Goal: Transaction & Acquisition: Register for event/course

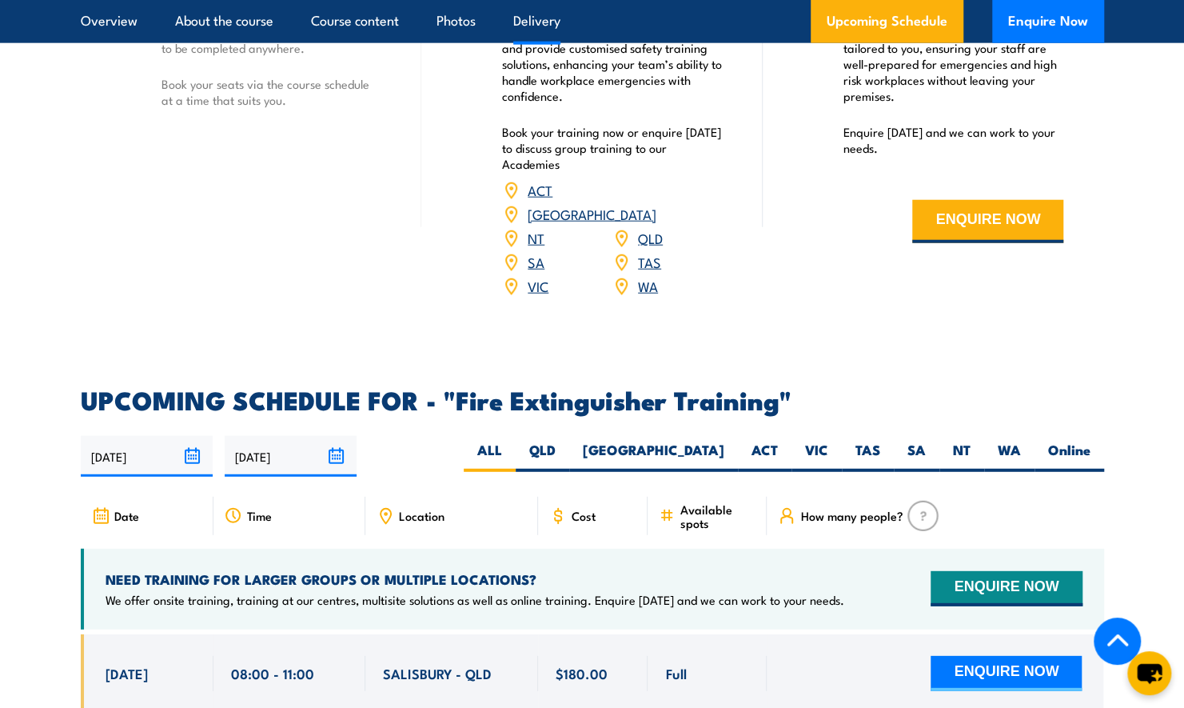
scroll to position [2319, 0]
click at [1025, 441] on label "WA" at bounding box center [1009, 456] width 50 height 31
click at [1025, 441] on input "WA" at bounding box center [1026, 446] width 10 height 10
radio input "true"
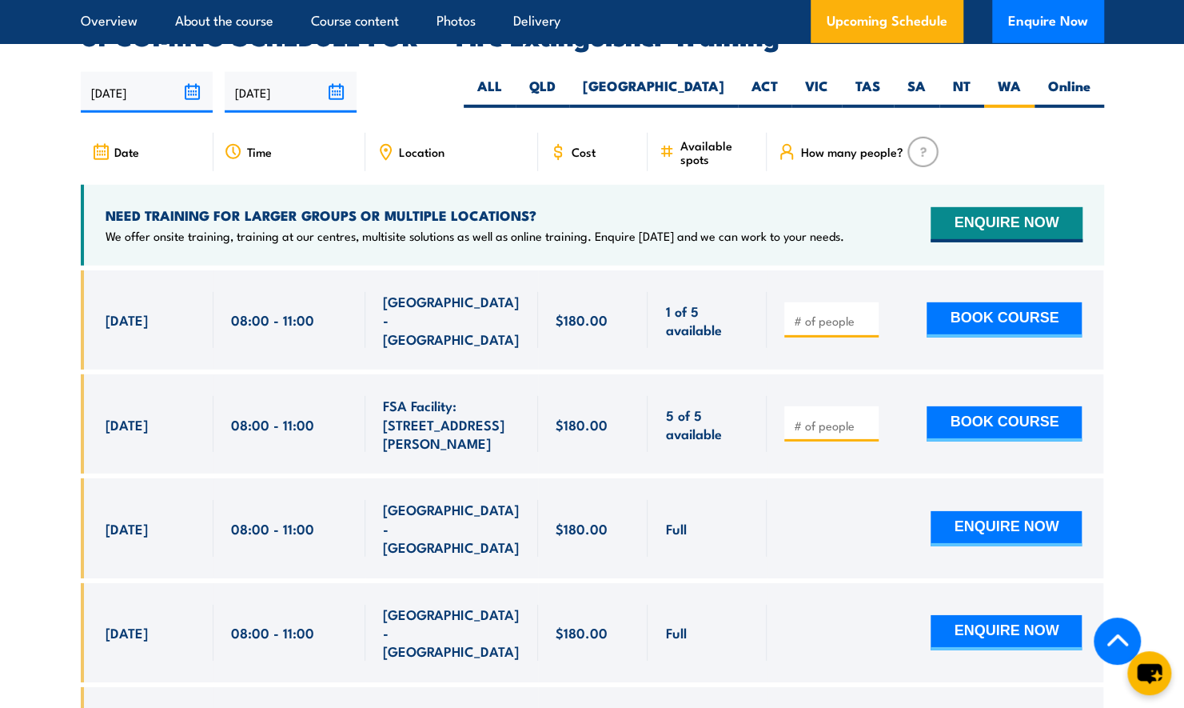
click at [812, 415] on span at bounding box center [831, 424] width 83 height 18
click at [812, 417] on input "number" at bounding box center [833, 425] width 80 height 16
type input "1"
click at [979, 406] on button "BOOK COURSE" at bounding box center [1004, 423] width 155 height 35
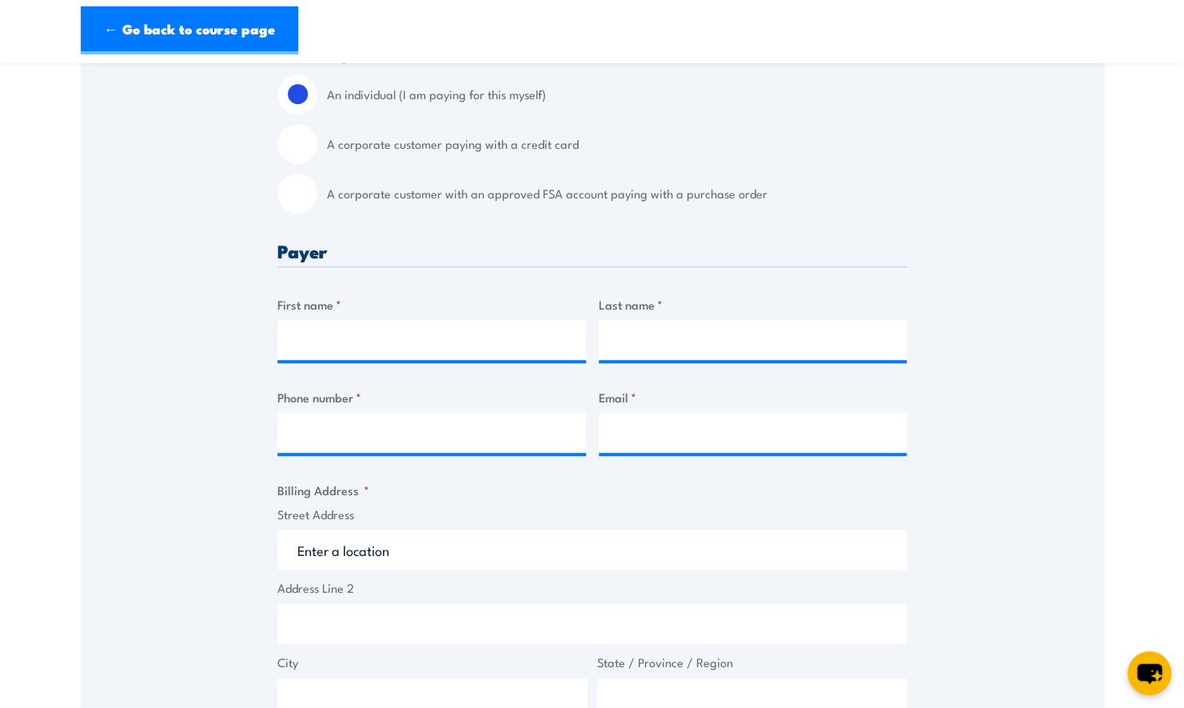
scroll to position [480, 0]
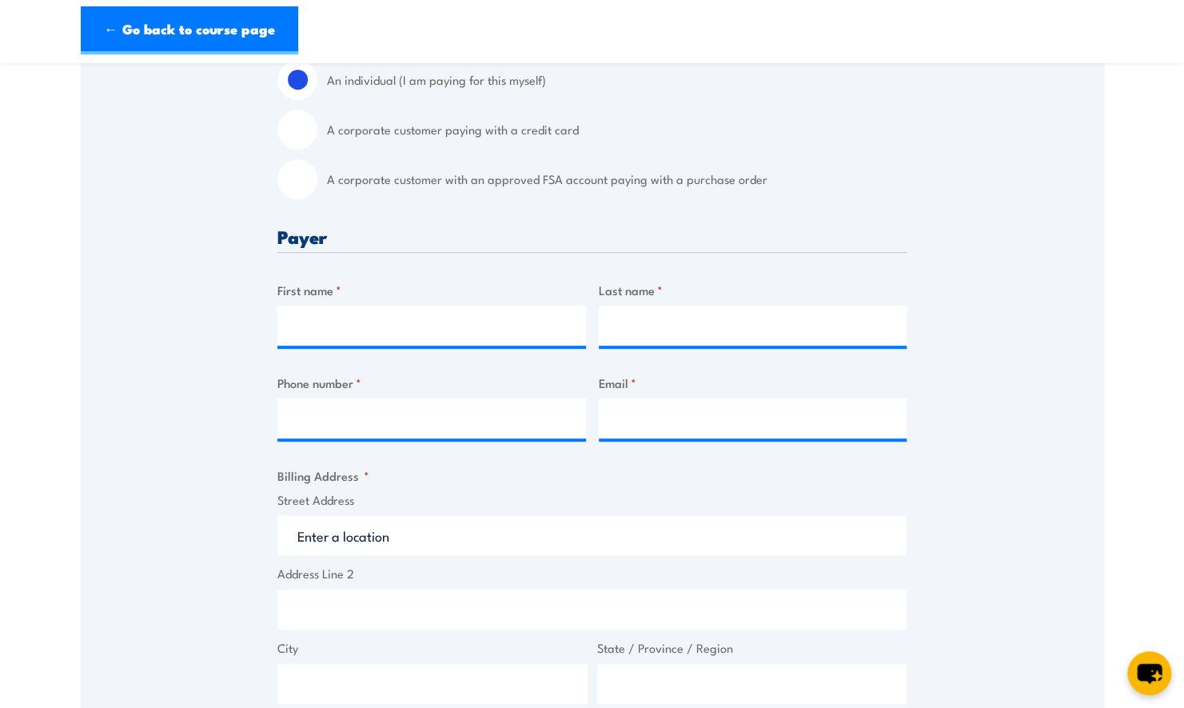
click at [297, 192] on input "A corporate customer with an approved FSA account paying with a purchase order" at bounding box center [297, 179] width 40 height 40
radio input "true"
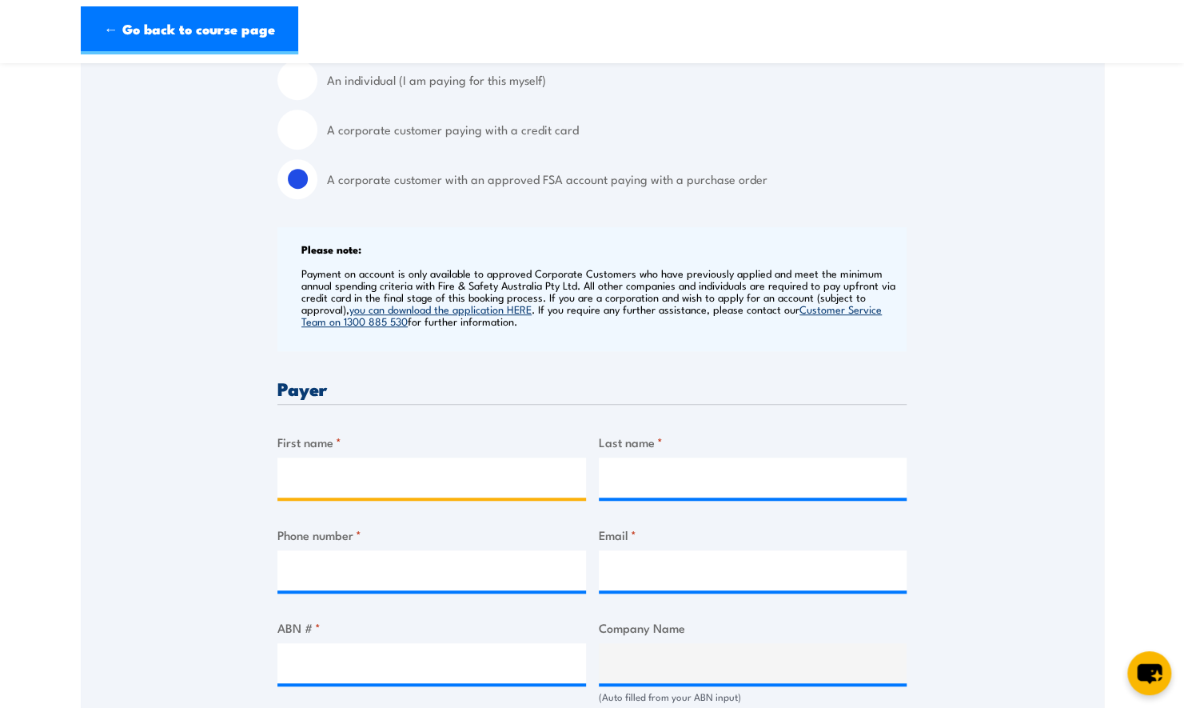
click at [318, 497] on input "First name *" at bounding box center [431, 477] width 309 height 40
click at [664, 568] on input "Email *" at bounding box center [753, 570] width 309 height 40
type input "account@grilld.com.au"
type input "Ellen"
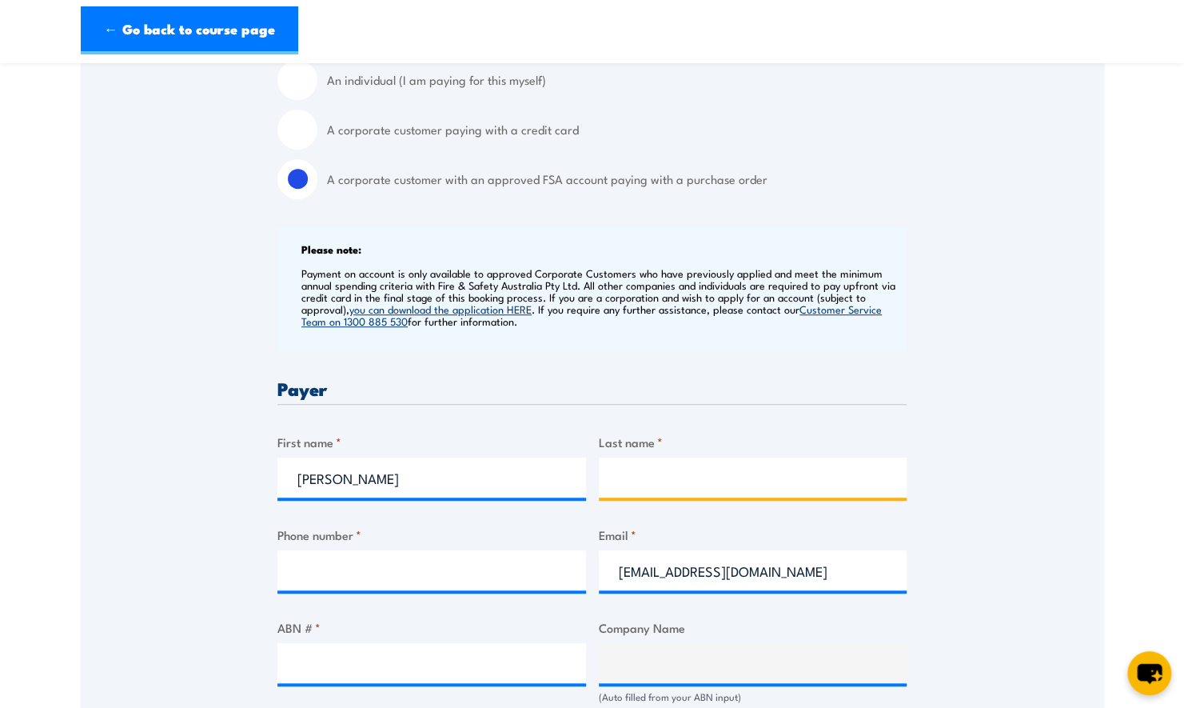
type input "NcNamee"
type input "0459894053"
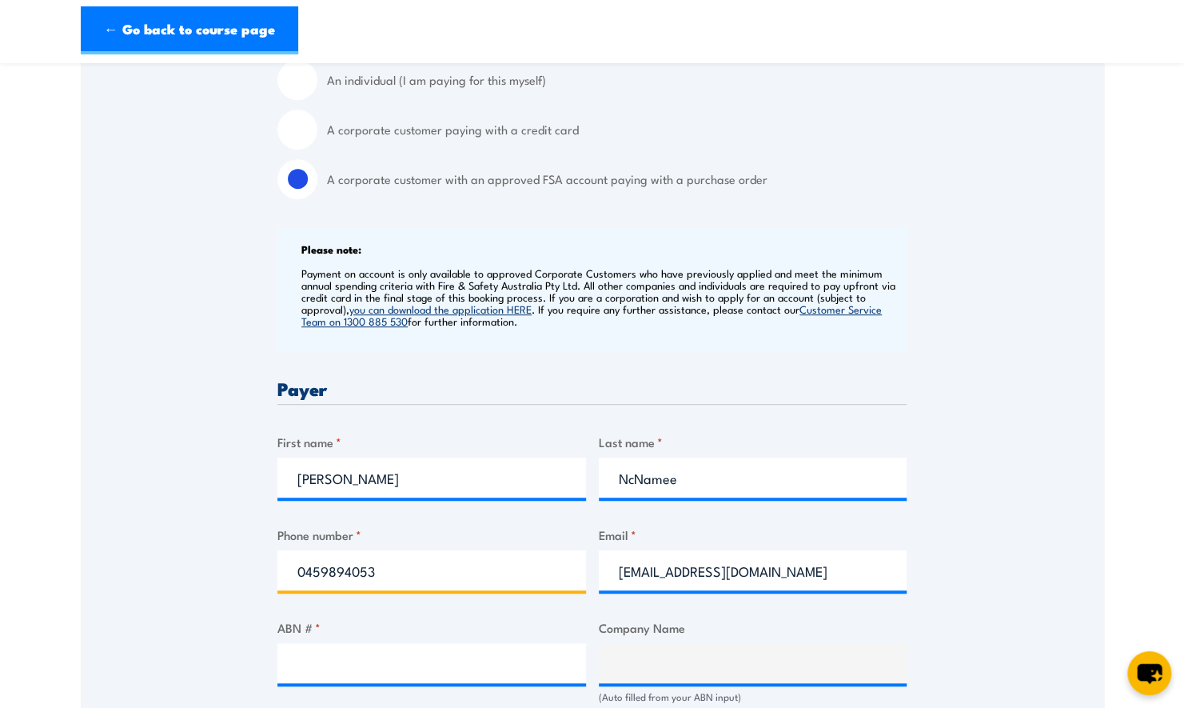
drag, startPoint x: 382, startPoint y: 592, endPoint x: 184, endPoint y: 567, distance: 199.9
click at [184, 568] on div "Speak to a specialist CALL 1300 885 530 CALL 1300 885 530 " * " indicates requi…" at bounding box center [592, 693] width 1023 height 1765
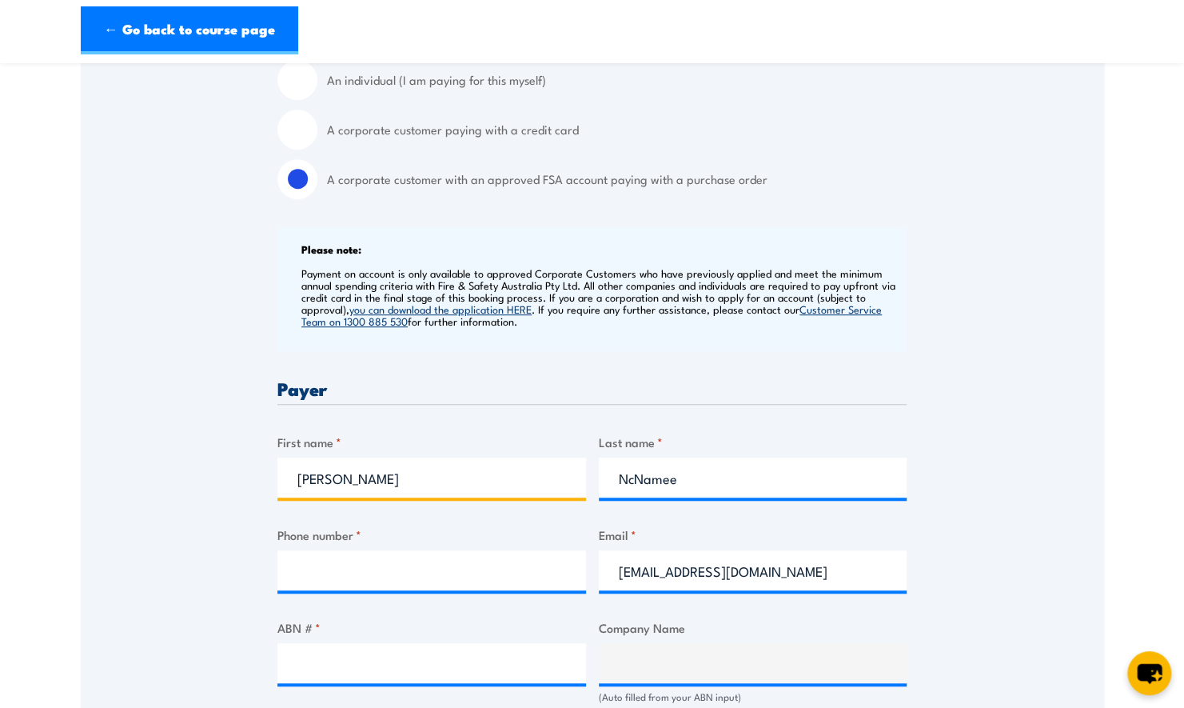
drag, startPoint x: 433, startPoint y: 484, endPoint x: 336, endPoint y: 449, distance: 102.7
click at [38, 413] on section "Fire Extinguisher Training 10 October 2025 08:00 1" at bounding box center [592, 644] width 1184 height 2088
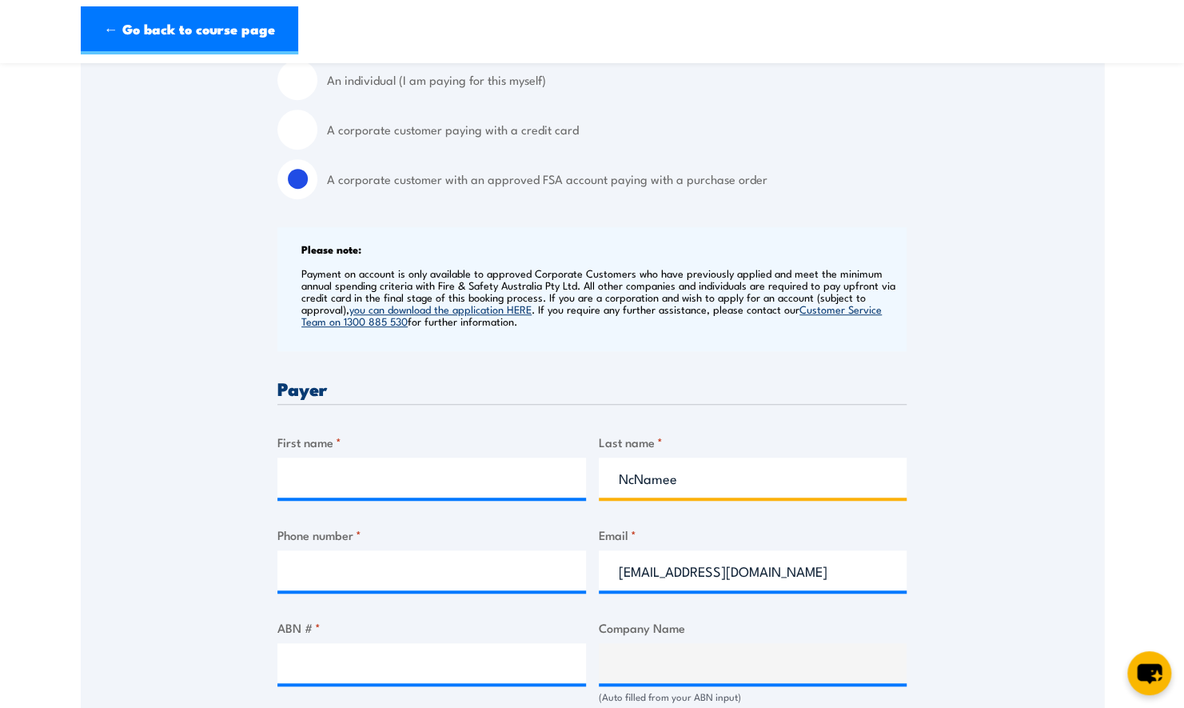
drag, startPoint x: 694, startPoint y: 489, endPoint x: 445, endPoint y: 429, distance: 256.6
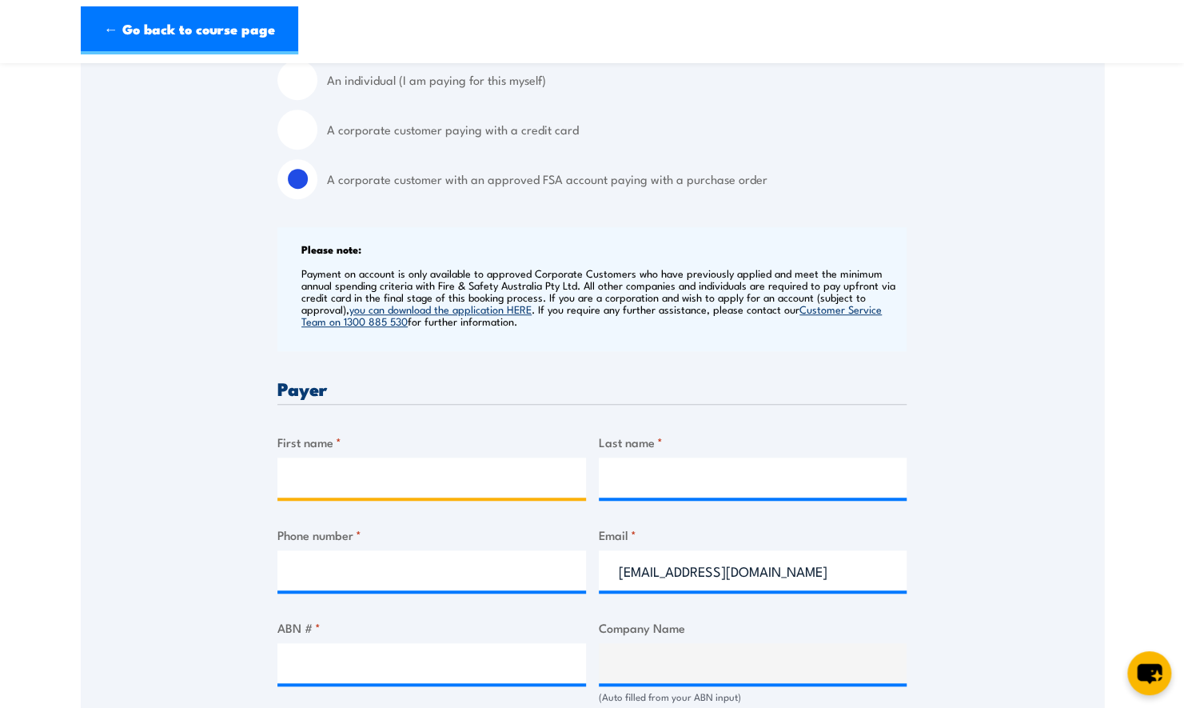
click at [453, 497] on input "First name *" at bounding box center [431, 477] width 309 height 40
type input "Yassin"
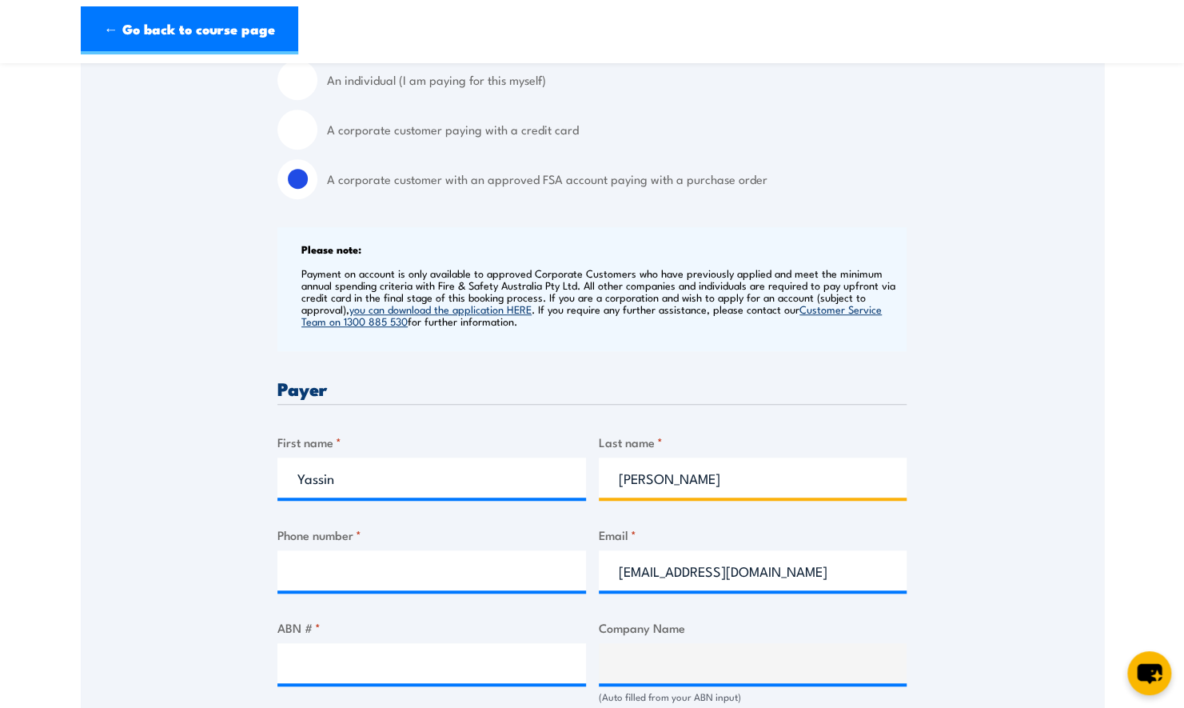
type input "Melendez"
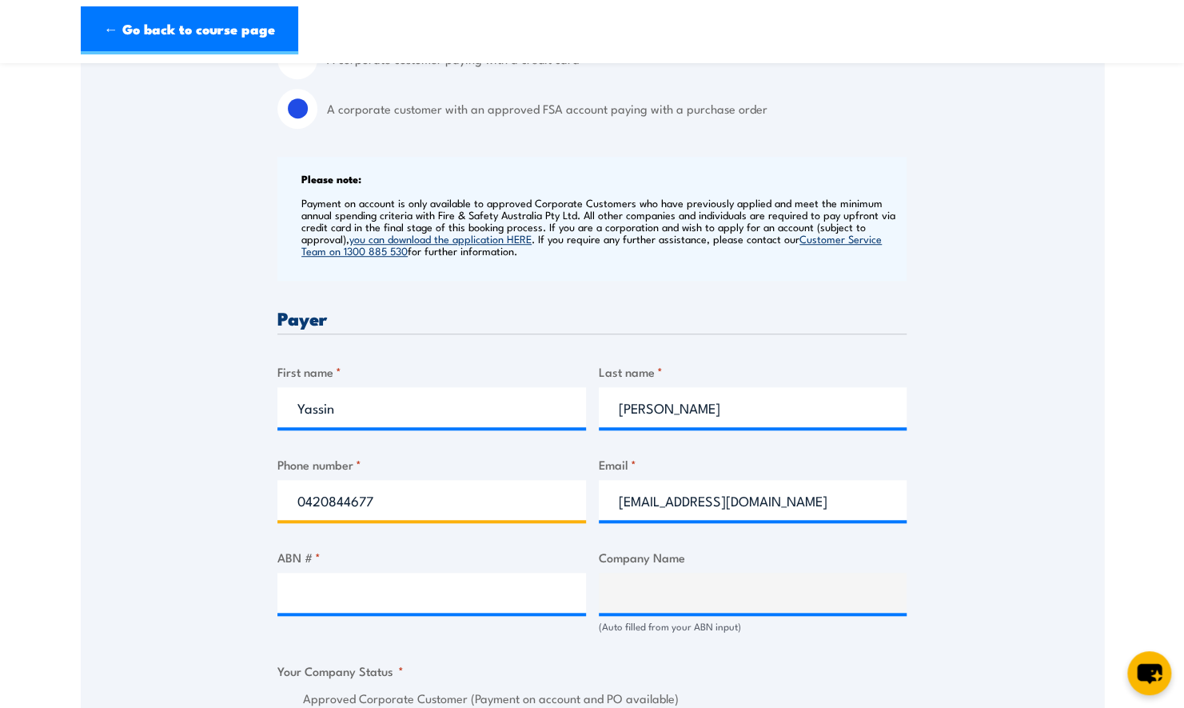
scroll to position [554, 0]
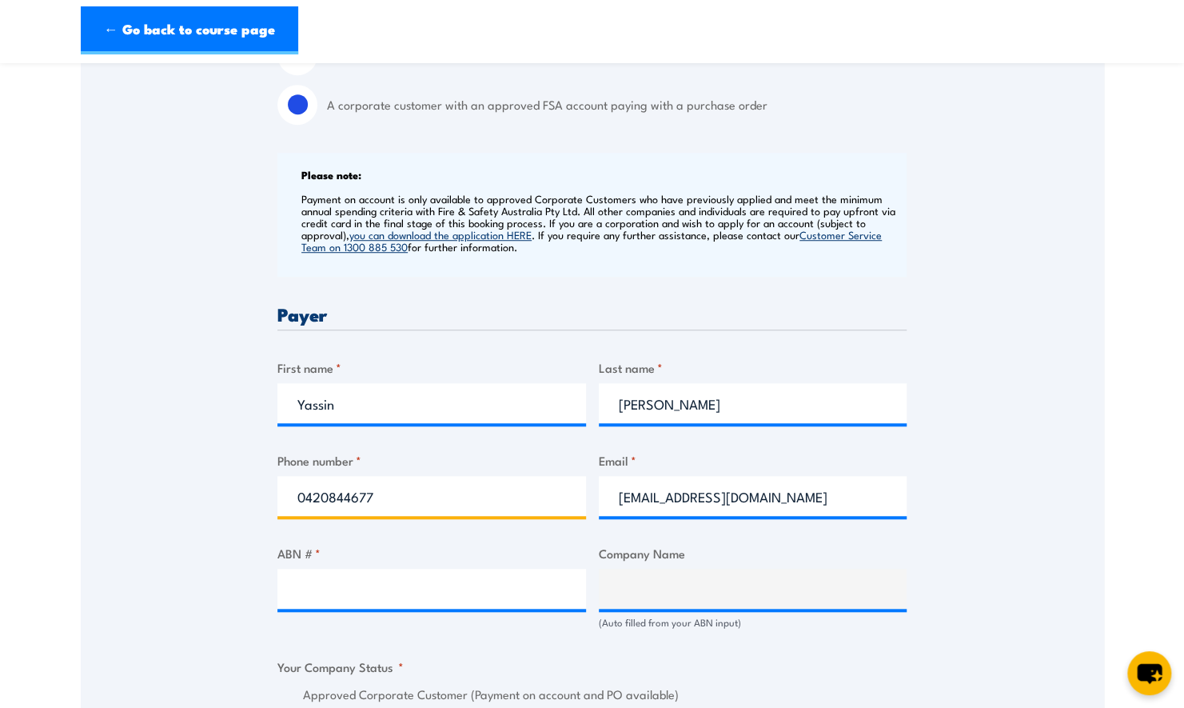
type input "0420844677"
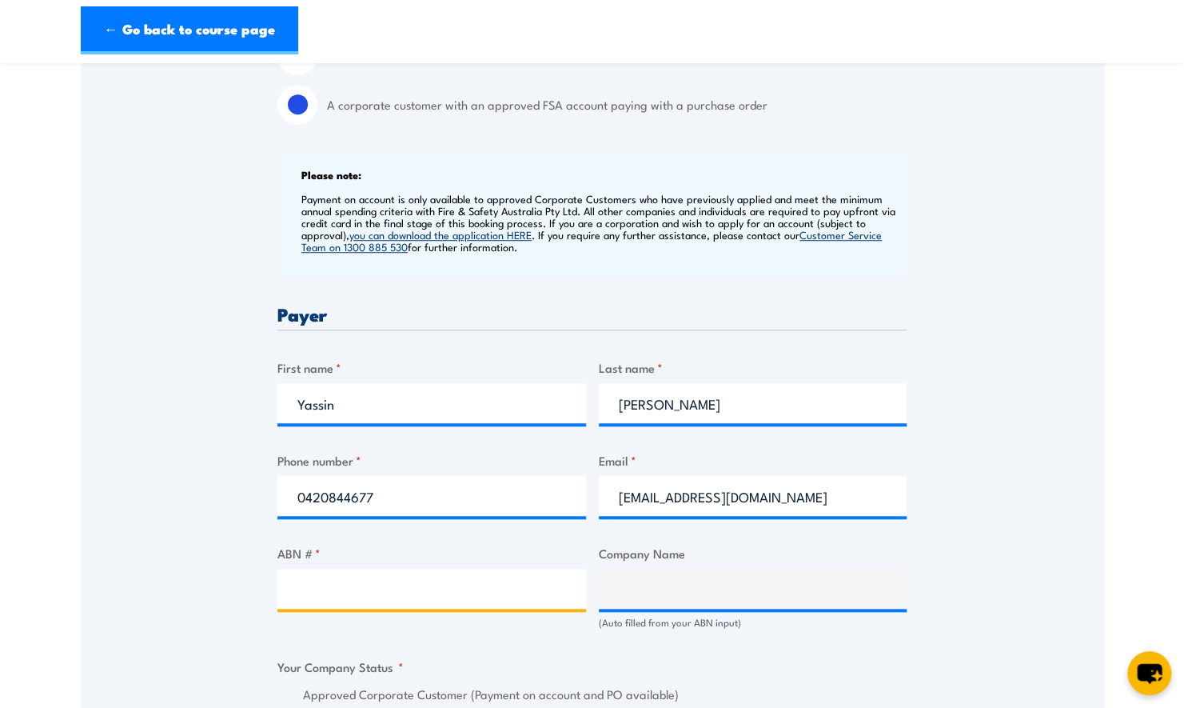
click at [303, 608] on input "ABN # *" at bounding box center [431, 588] width 309 height 40
paste input "r 17 106 297 394"
type input "r 17 106 297 394"
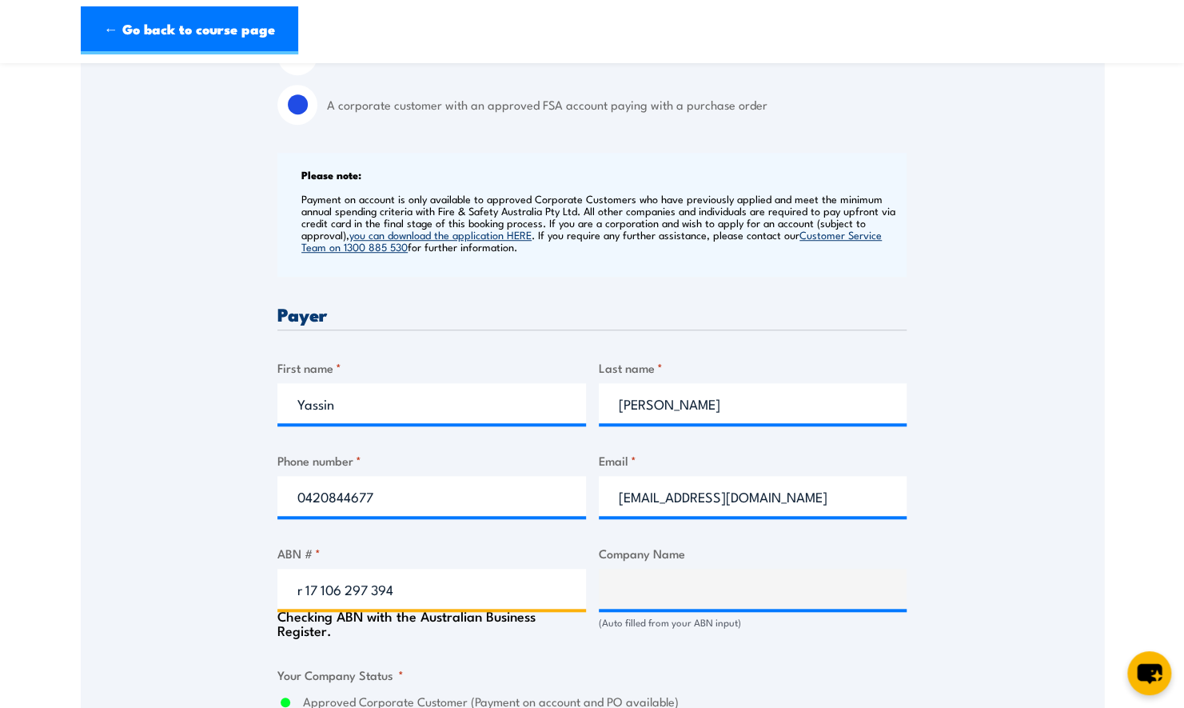
type input "GRILL'D PTY LTD"
radio input "true"
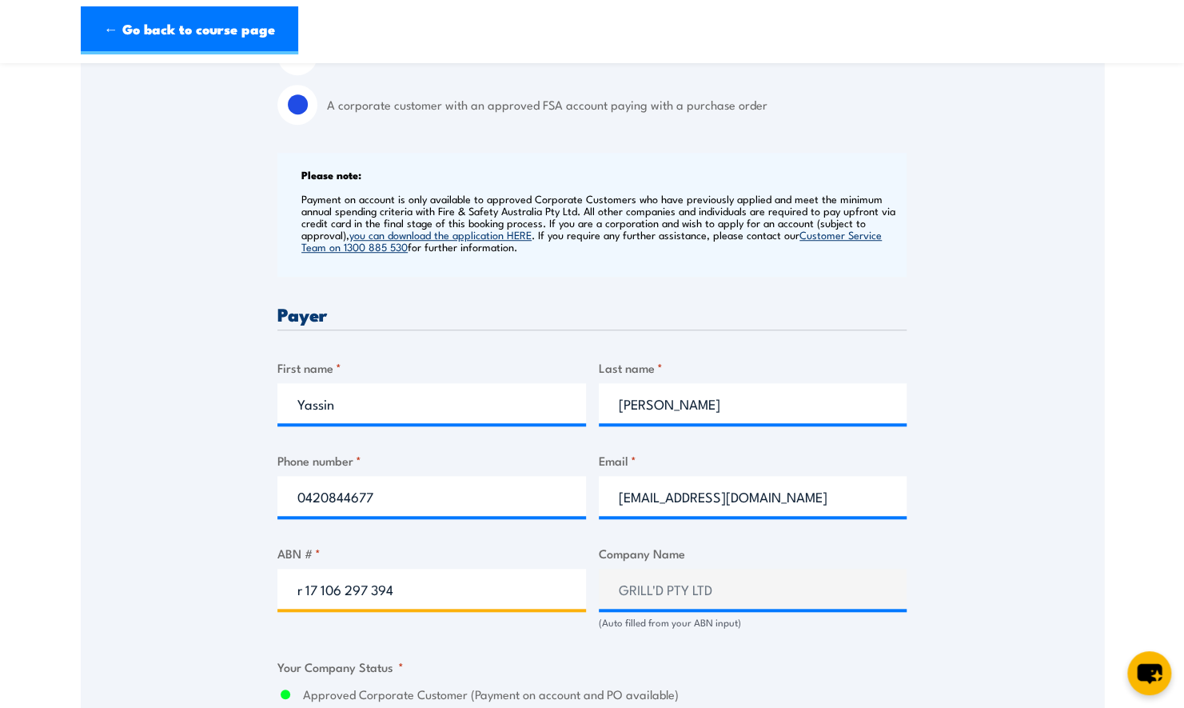
drag, startPoint x: 305, startPoint y: 601, endPoint x: 155, endPoint y: 553, distance: 157.8
click at [155, 594] on div "Speak to a specialist CALL 1300 885 530 CALL 1300 885 530 " * " indicates requi…" at bounding box center [592, 619] width 1023 height 1765
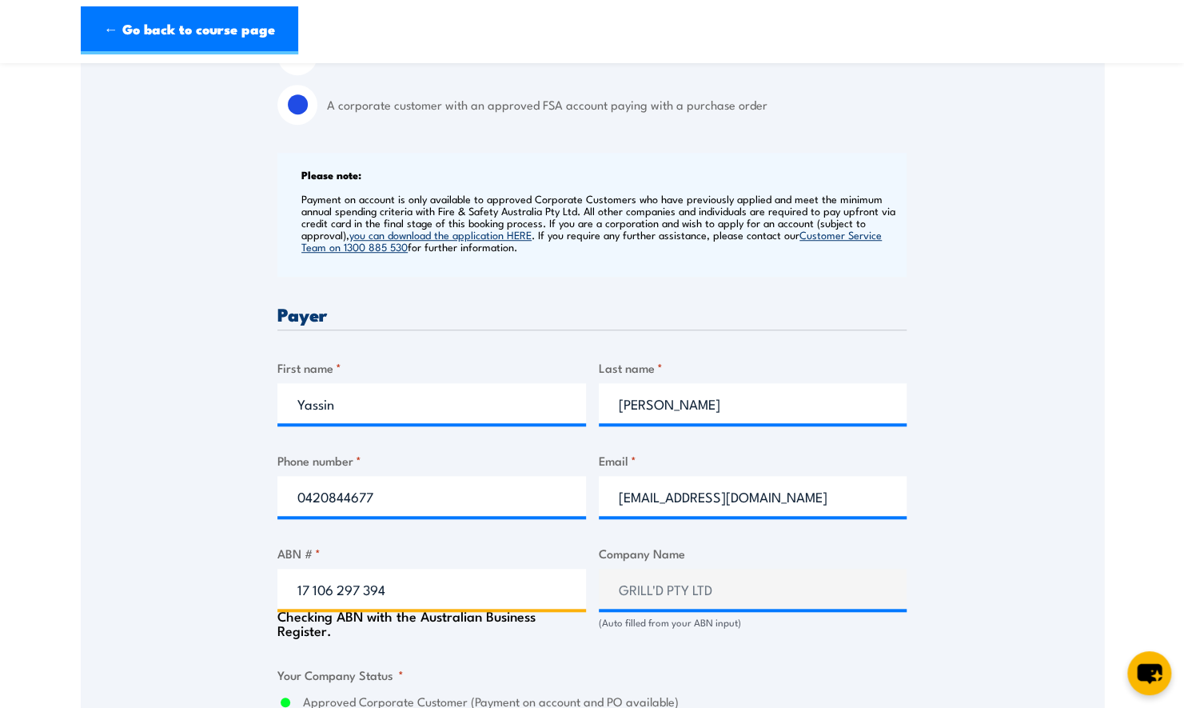
type input "17 106 297 394"
click at [166, 508] on div "Speak to a specialist CALL 1300 885 530 CALL 1300 885 530 " * " indicates requi…" at bounding box center [592, 623] width 1023 height 1772
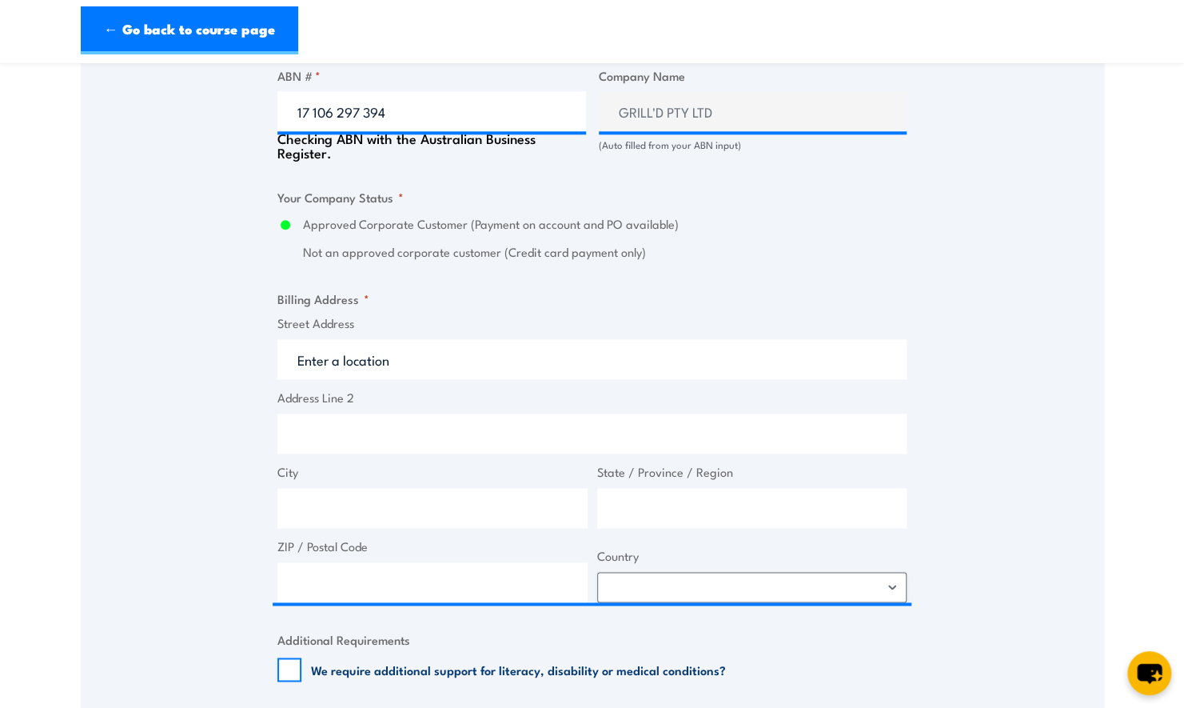
scroll to position [1034, 0]
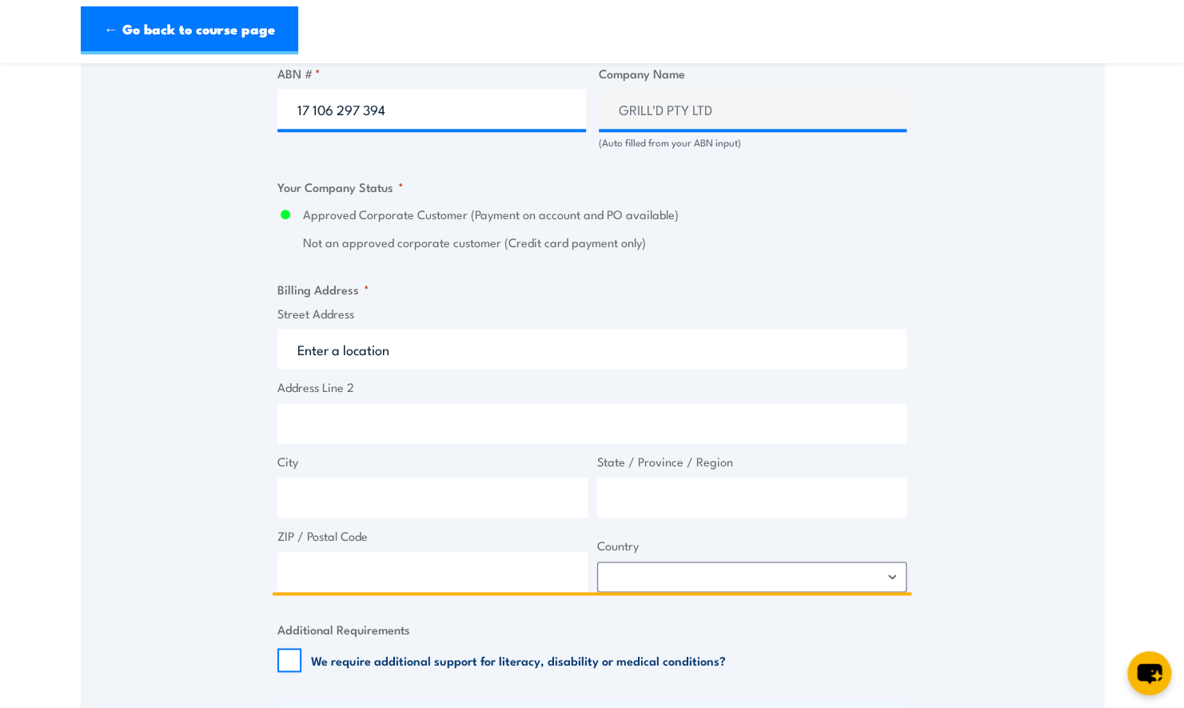
drag, startPoint x: 409, startPoint y: 377, endPoint x: 417, endPoint y: 373, distance: 10.0
click at [411, 369] on input "Street Address" at bounding box center [591, 349] width 629 height 40
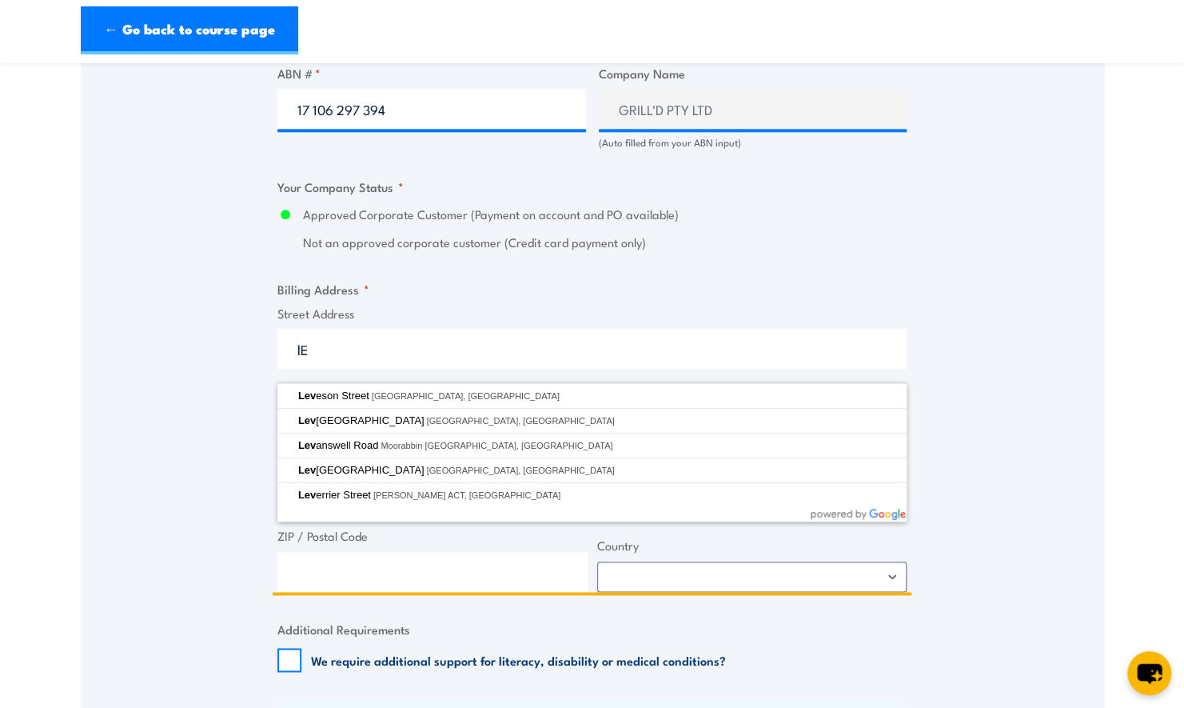
type input "l"
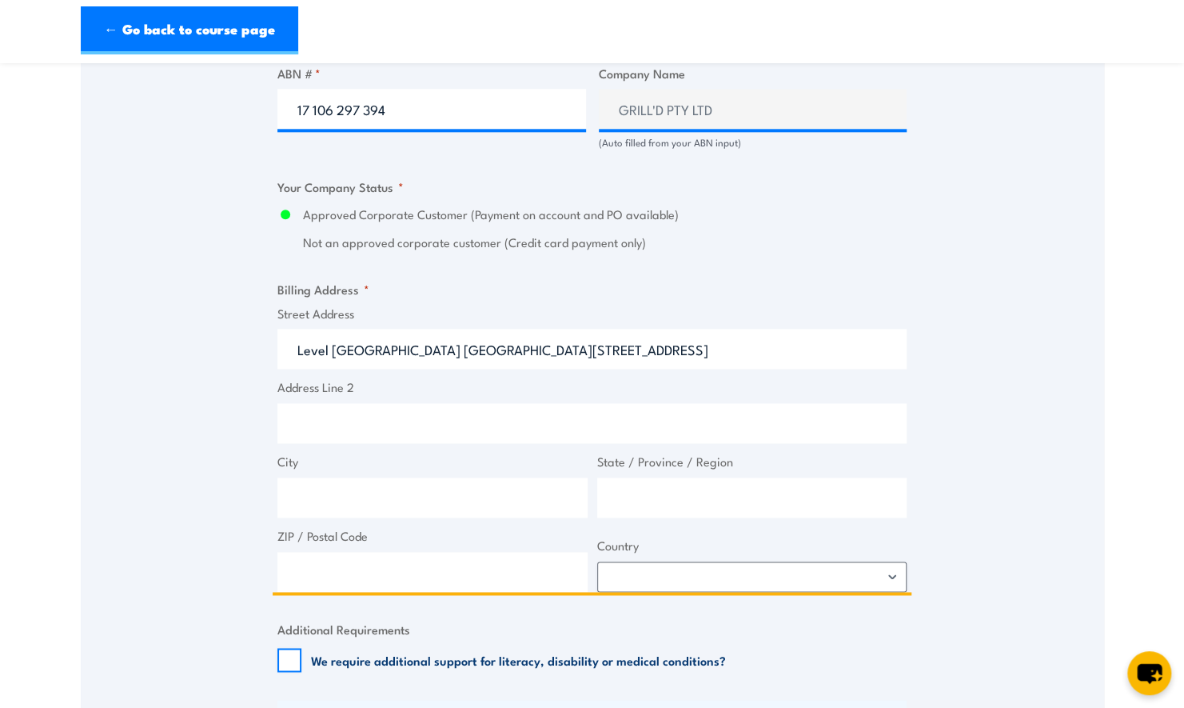
type input "Level 1 & 2 South Building 8 658 Church Street"
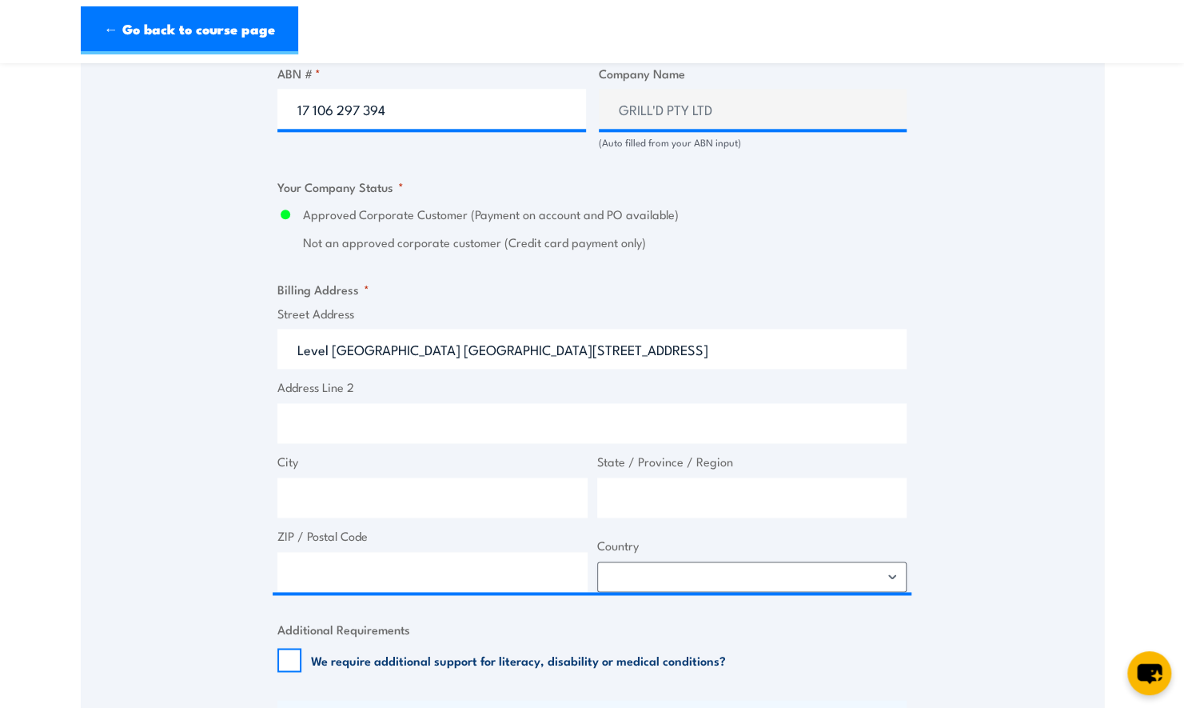
drag, startPoint x: 366, startPoint y: 488, endPoint x: 367, endPoint y: 497, distance: 9.6
click at [367, 494] on span "City" at bounding box center [433, 485] width 320 height 65
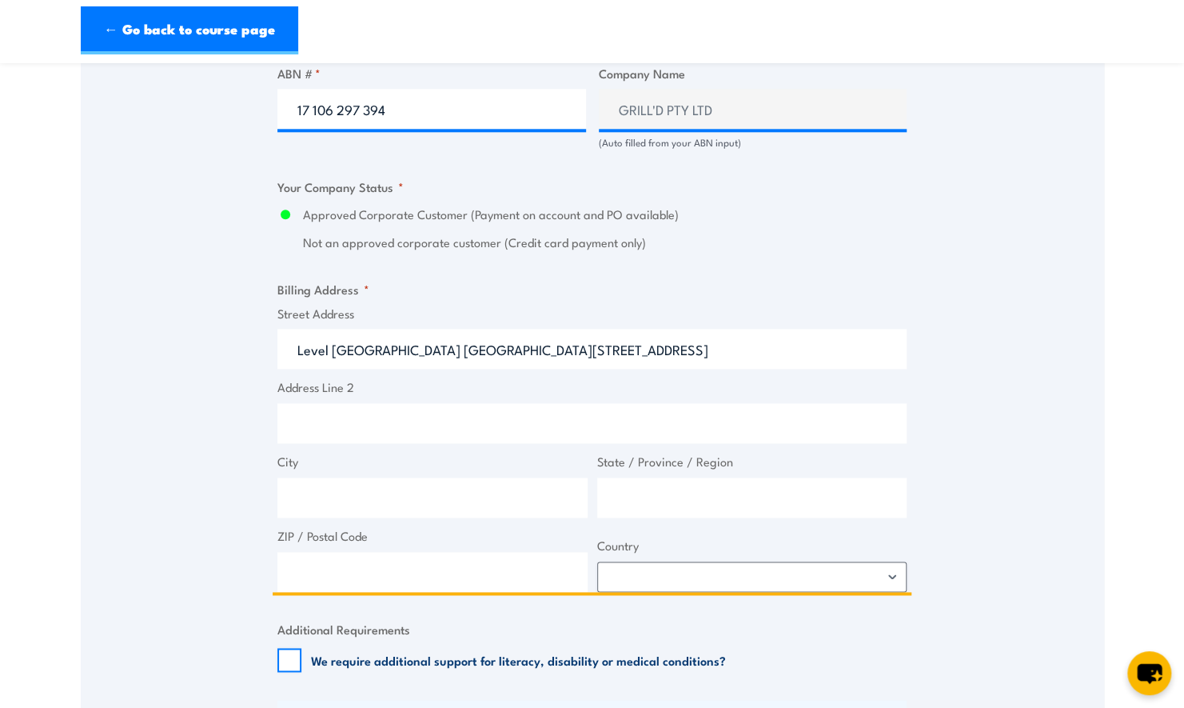
click at [367, 499] on input "City" at bounding box center [432, 497] width 310 height 40
click at [640, 508] on input "State / Province / Region" at bounding box center [752, 497] width 310 height 40
type input "Richmond"
click at [666, 511] on input "State / Province / Region" at bounding box center [752, 497] width 310 height 40
type input "Victoria"
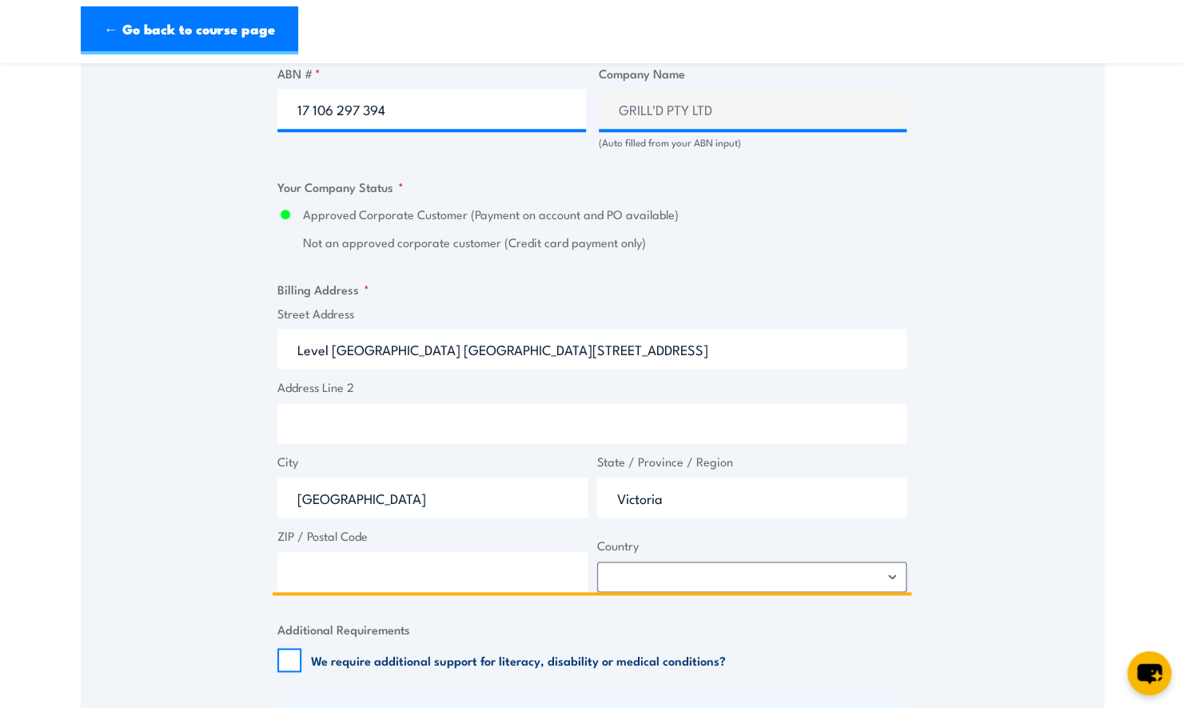
click at [348, 592] on input "ZIP / Postal Code" at bounding box center [432, 572] width 310 height 40
type input "3121"
click at [640, 590] on select "Afghanistan Albania Algeria American Samoa Andorra Angola Anguilla Antarctica A…" at bounding box center [752, 576] width 310 height 30
select select "Australia"
click at [597, 574] on select "Afghanistan Albania Algeria American Samoa Andorra Angola Anguilla Antarctica A…" at bounding box center [752, 576] width 310 height 30
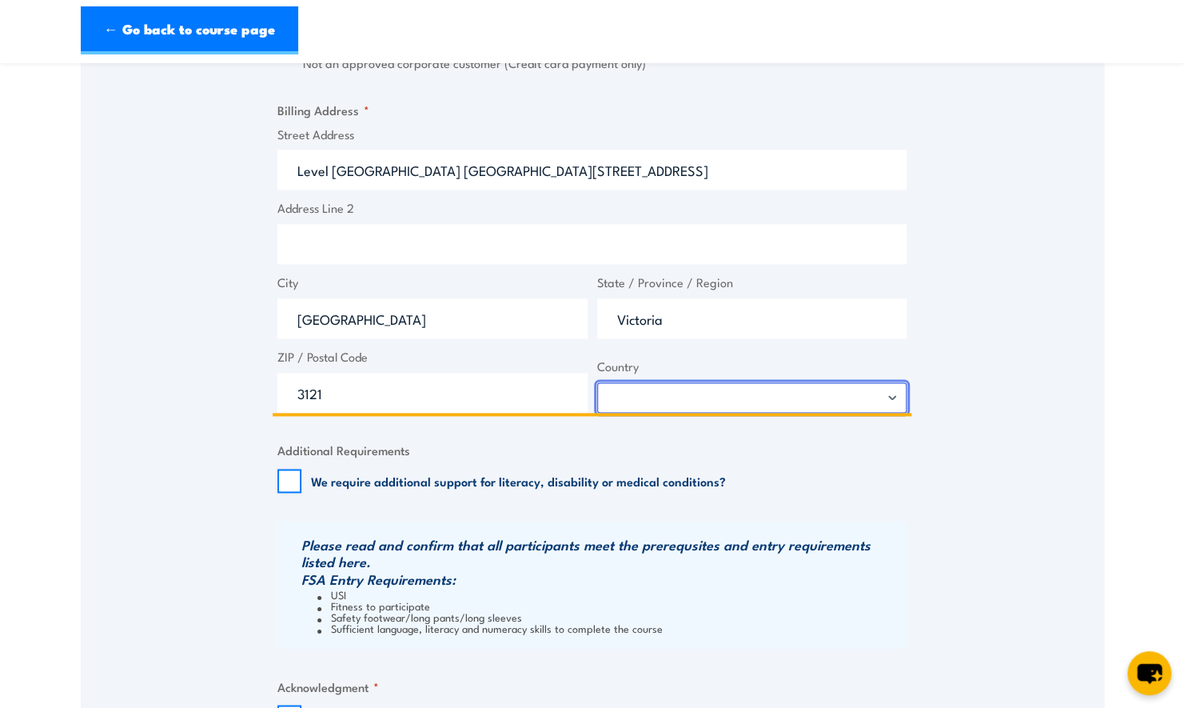
scroll to position [1434, 0]
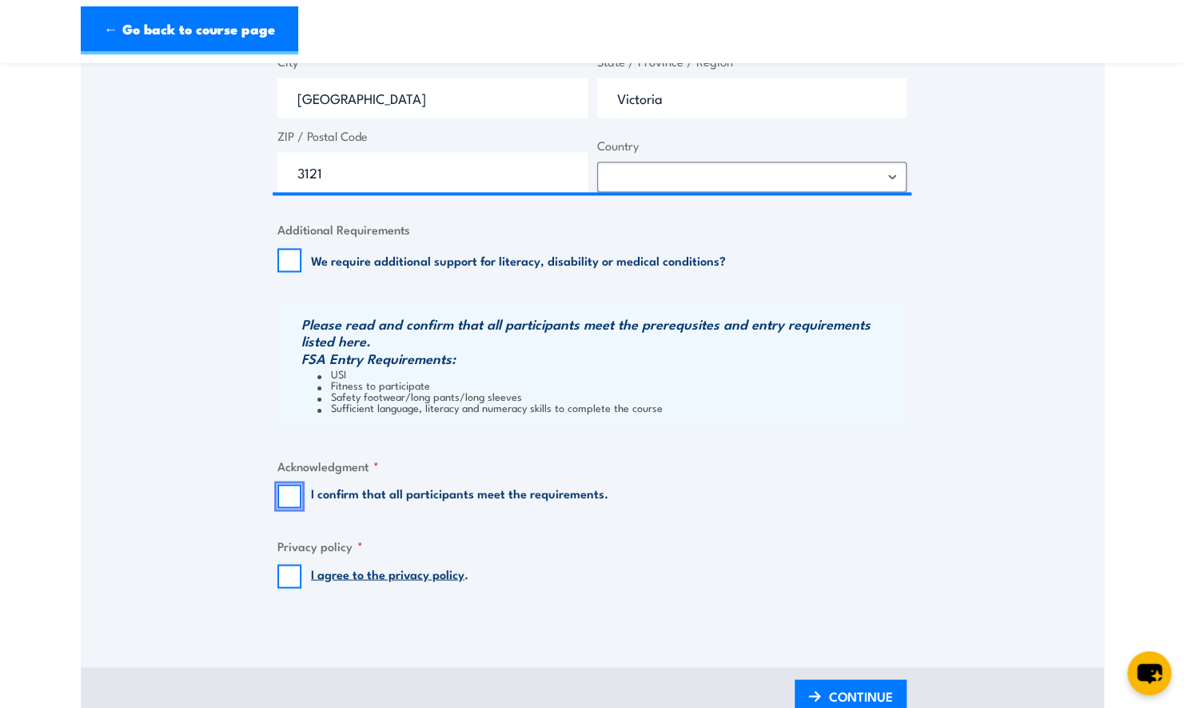
click at [281, 508] on input "I confirm that all participants meet the requirements." at bounding box center [289, 496] width 24 height 24
checkbox input "true"
click at [288, 588] on input "I agree to the privacy policy ." at bounding box center [289, 576] width 24 height 24
checkbox input "true"
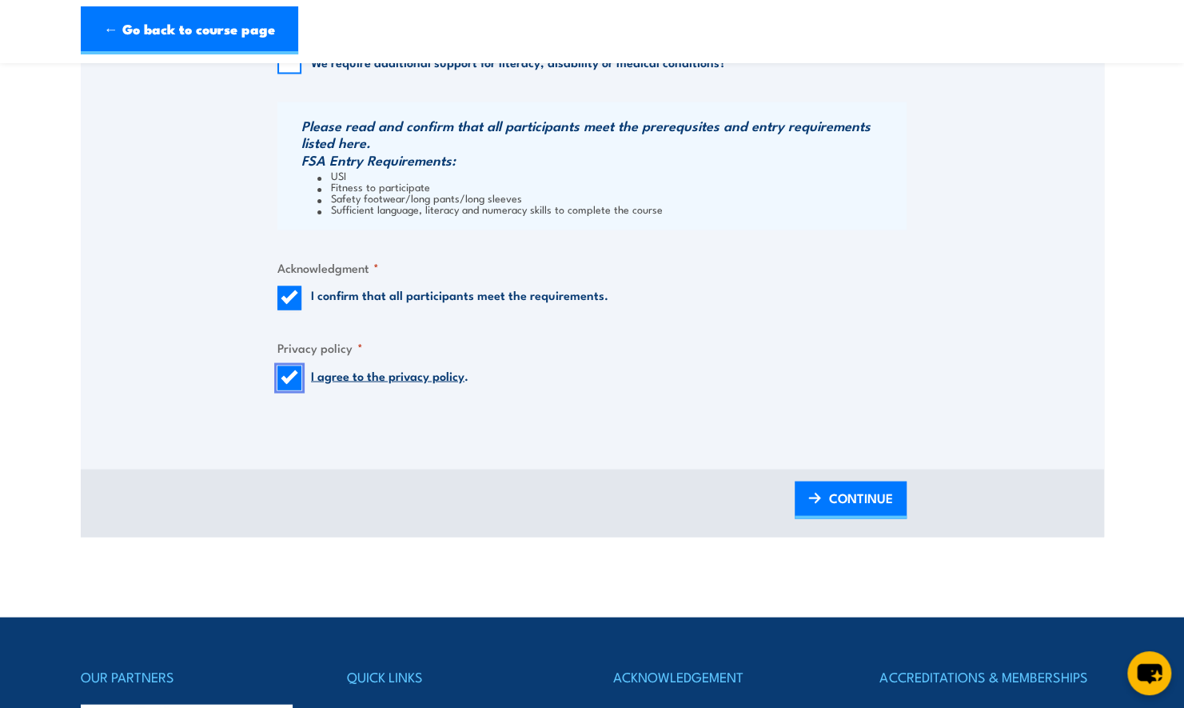
scroll to position [1673, 0]
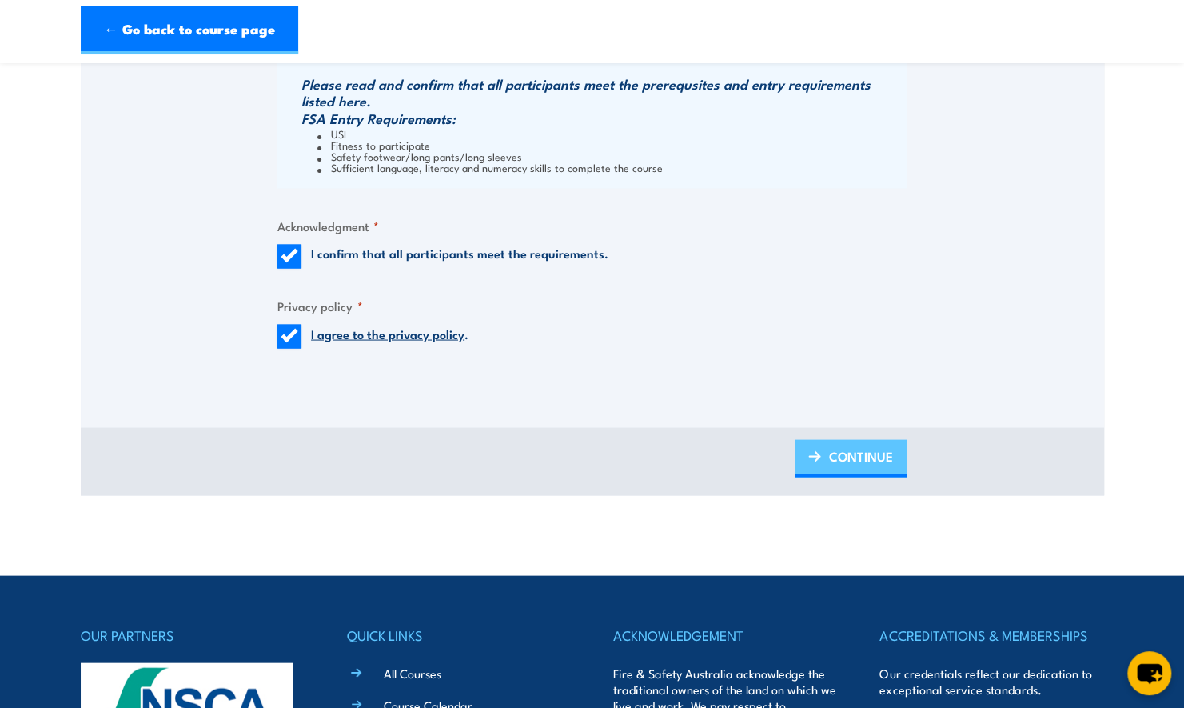
click at [866, 477] on span "CONTINUE" at bounding box center [861, 455] width 64 height 42
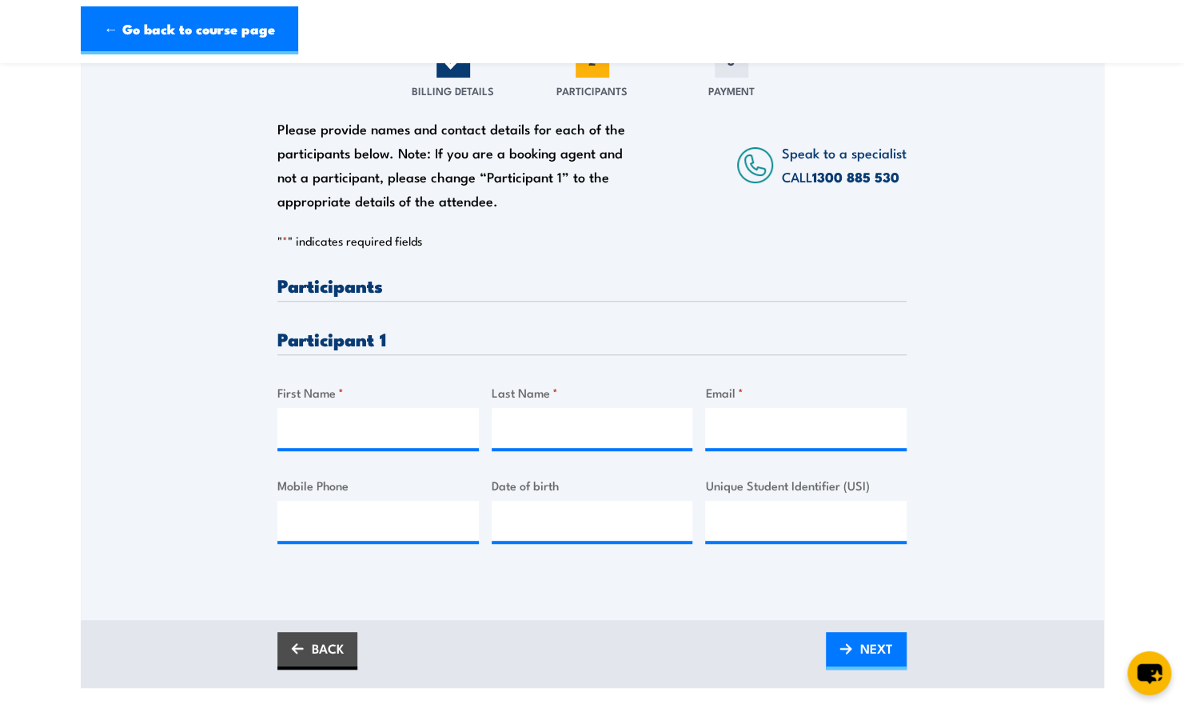
scroll to position [240, 0]
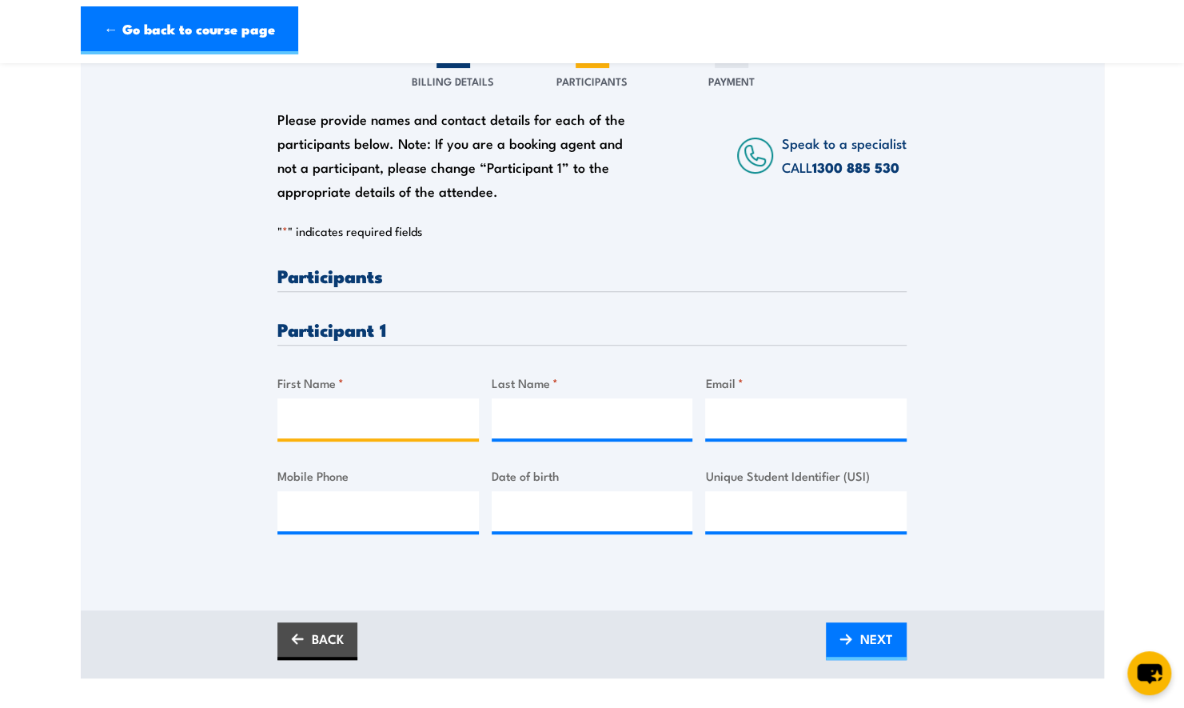
click at [336, 433] on input "First Name *" at bounding box center [377, 418] width 201 height 40
type input "Yassin"
click at [734, 438] on input "Email *" at bounding box center [805, 418] width 201 height 40
drag, startPoint x: 483, startPoint y: 526, endPoint x: 651, endPoint y: 478, distance: 174.6
click at [483, 526] on div "Please provide names and contact details for each of the participants below. No…" at bounding box center [591, 412] width 629 height 293
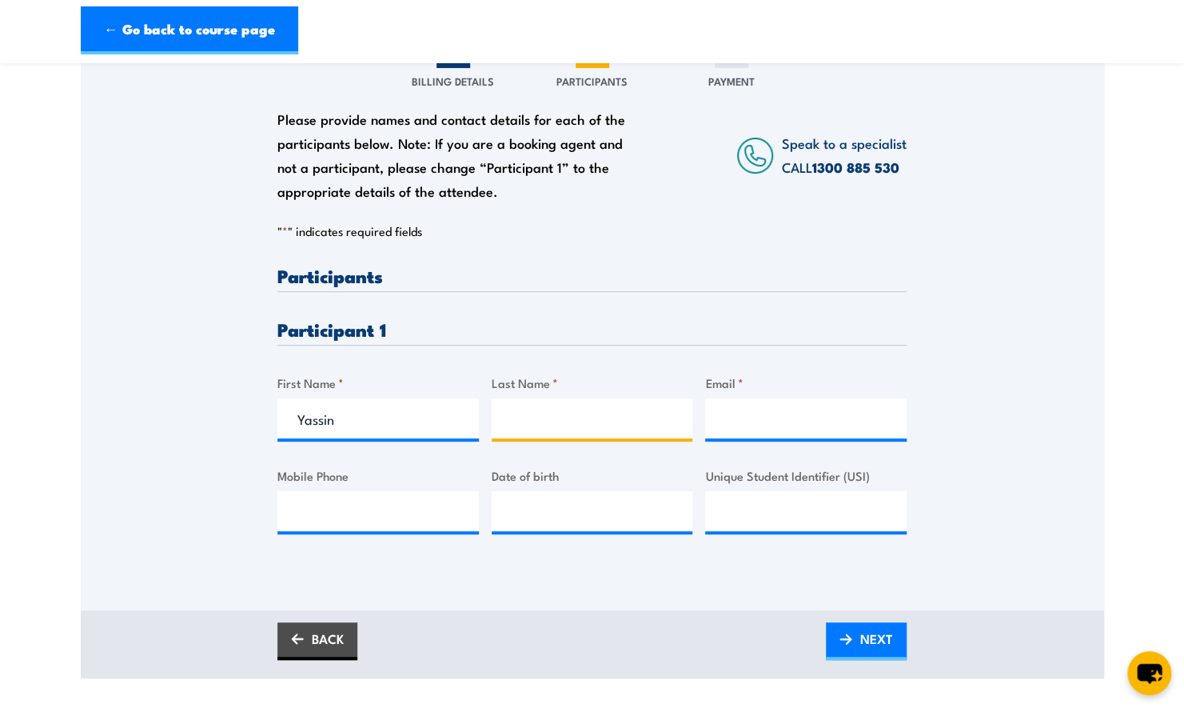
click at [639, 438] on input "Last Name *" at bounding box center [592, 418] width 201 height 40
type input "Melendez"
type input "yassinrafael1998@gmail.com"
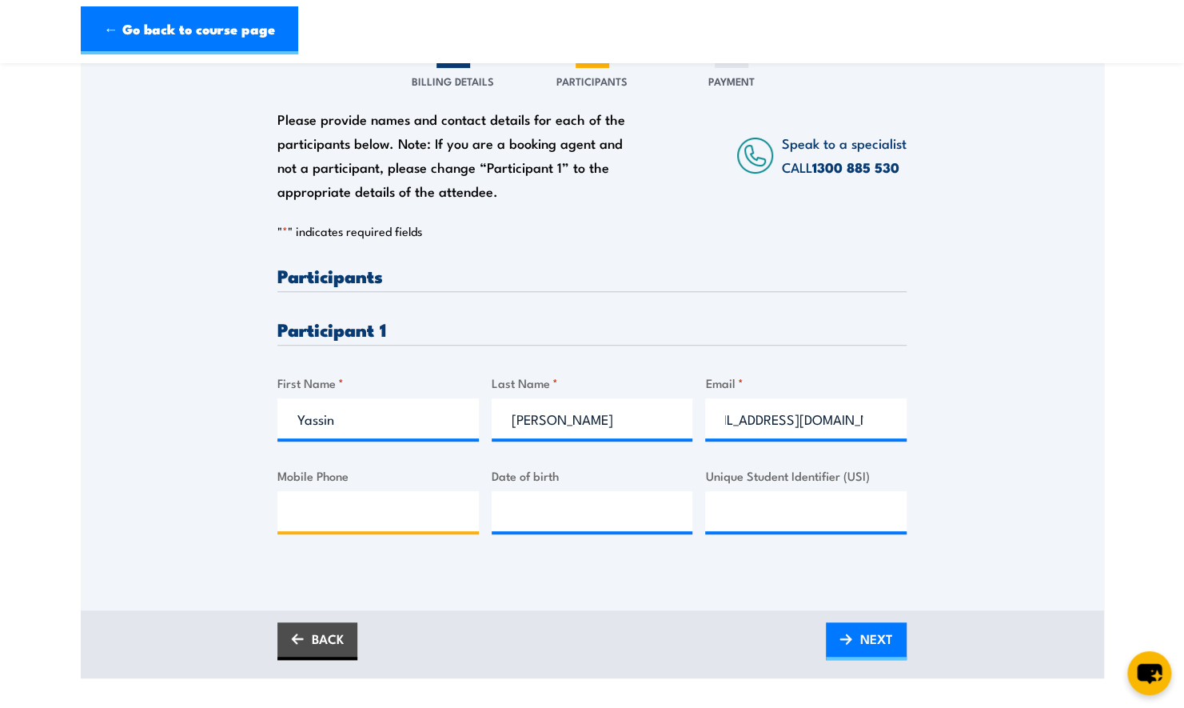
scroll to position [0, 0]
type input "0420844677"
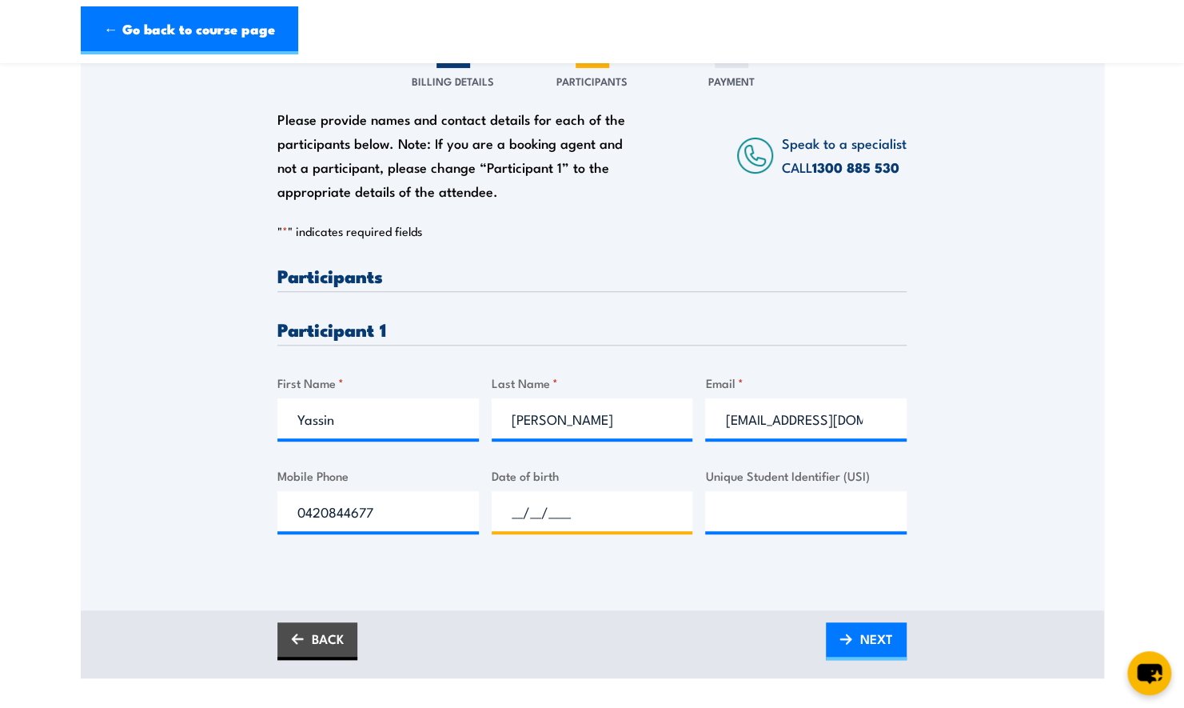
click at [573, 517] on input "__/__/____" at bounding box center [592, 511] width 201 height 40
type input "19/12/1998"
drag, startPoint x: 723, startPoint y: 530, endPoint x: 752, endPoint y: 519, distance: 30.9
click at [724, 526] on input "Unique Student Identifier (USI)" at bounding box center [805, 511] width 201 height 40
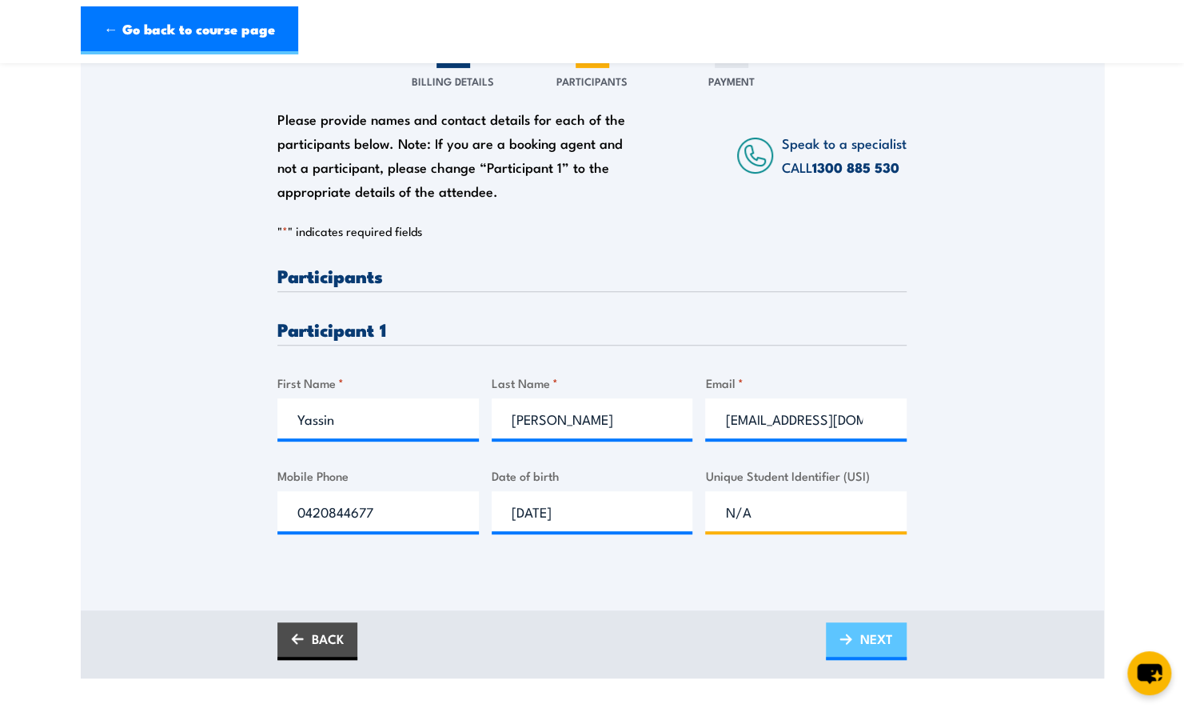
type input "N/A"
click at [871, 660] on span "NEXT" at bounding box center [876, 638] width 33 height 42
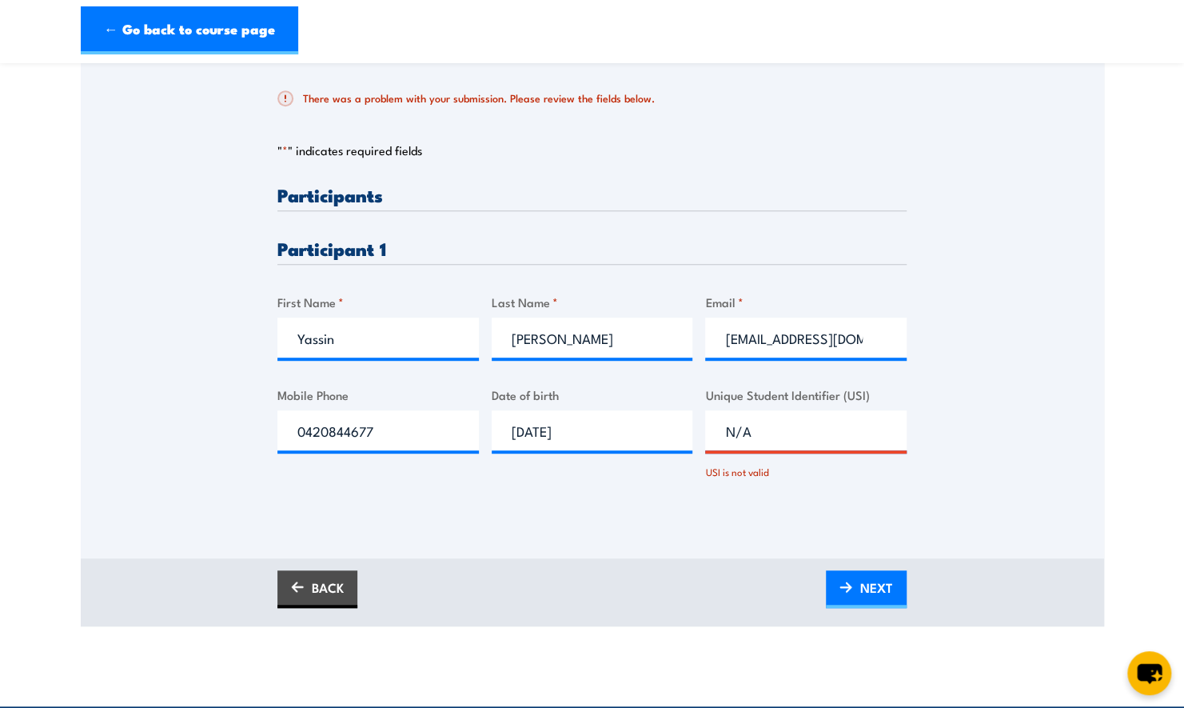
scroll to position [480, 0]
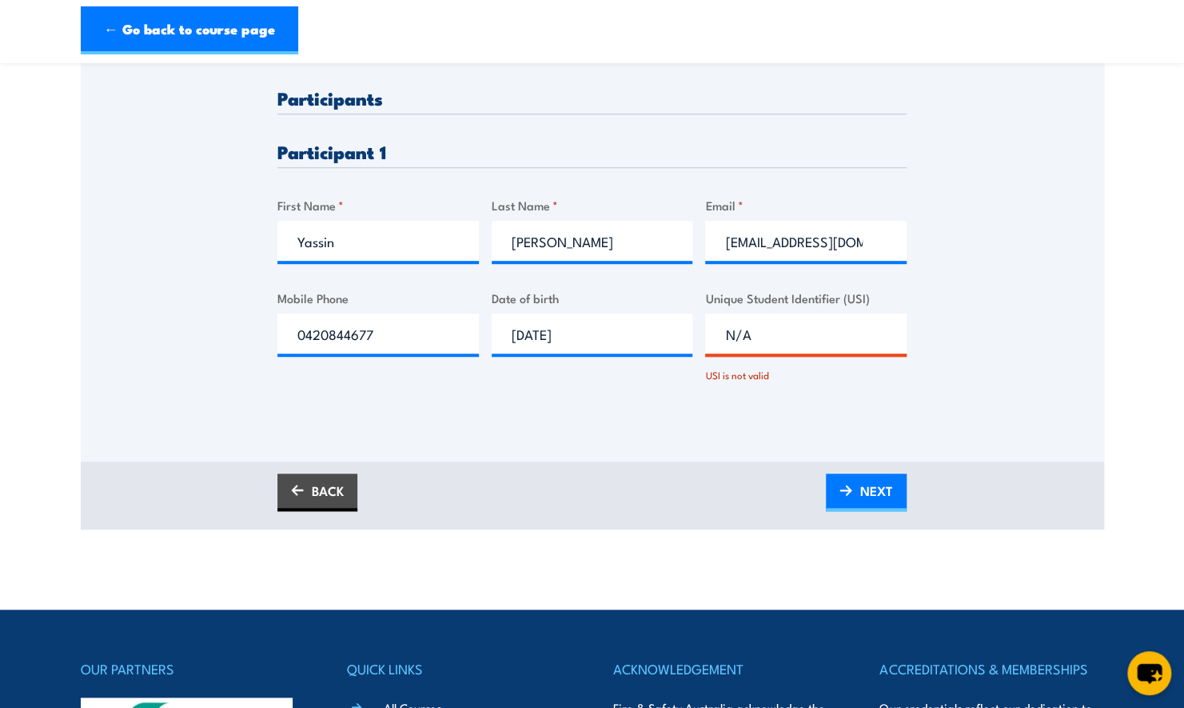
drag, startPoint x: 793, startPoint y: 352, endPoint x: 521, endPoint y: 288, distance: 279.3
click at [521, 288] on div "Please provide names and contact details for each of the participants below. No…" at bounding box center [591, 249] width 629 height 321
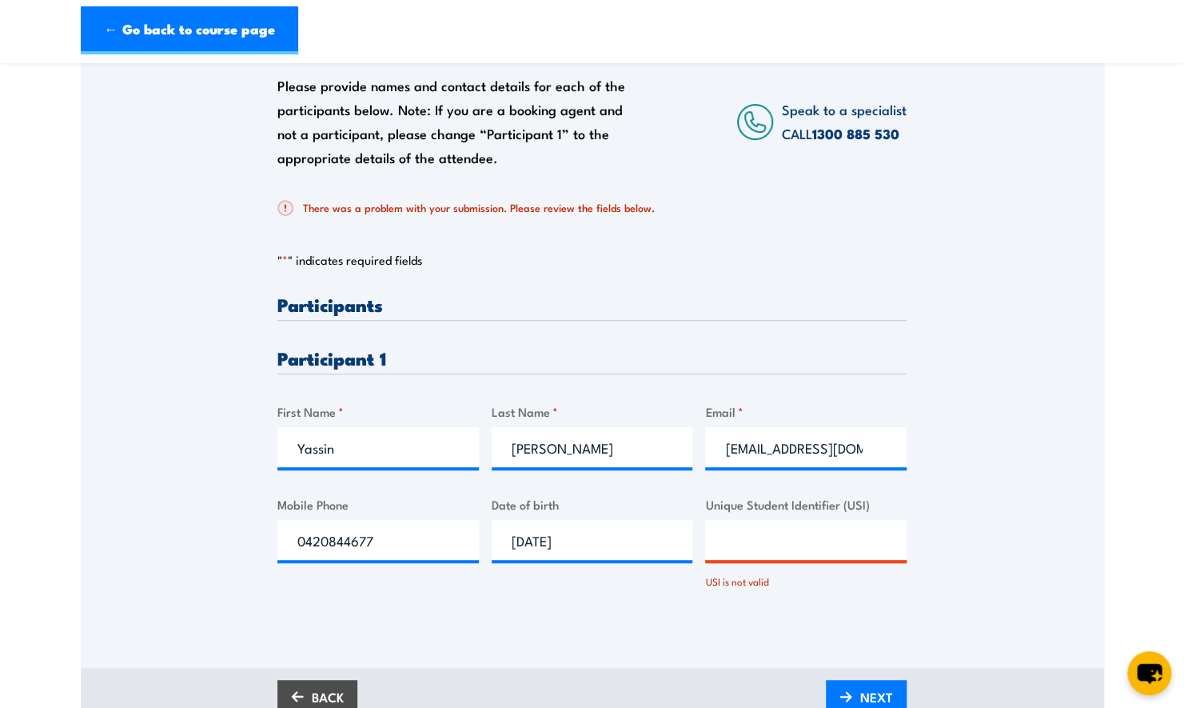
scroll to position [560, 0]
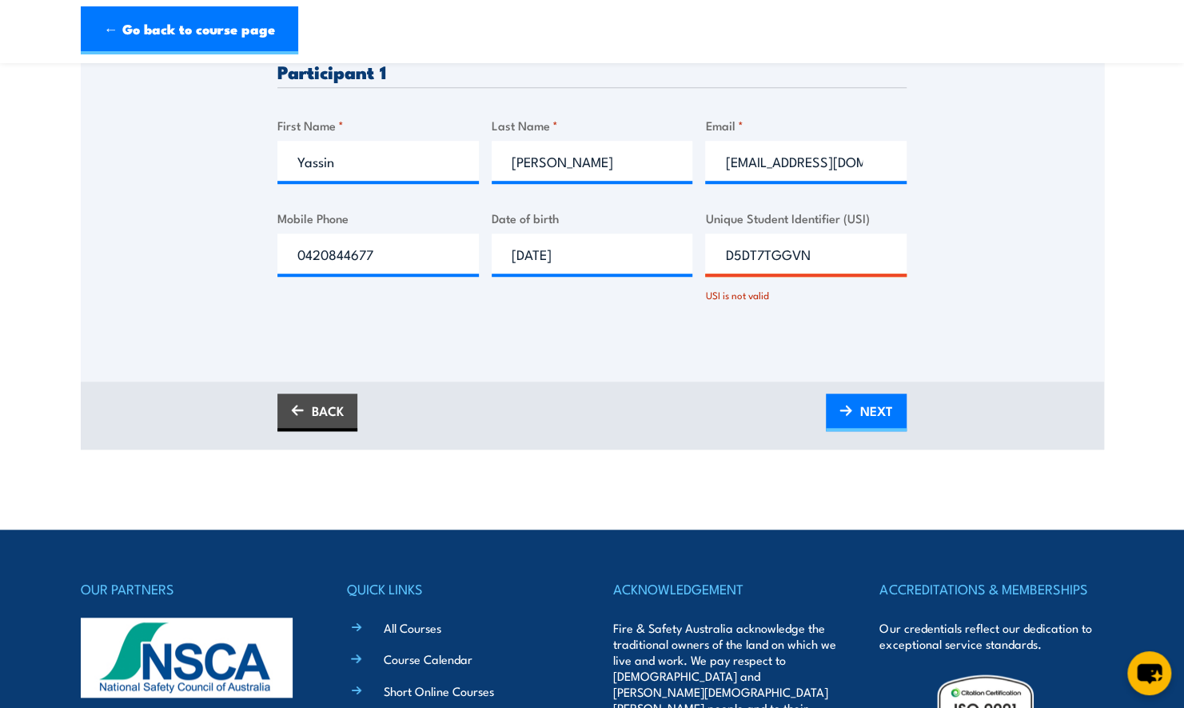
drag, startPoint x: 852, startPoint y: 268, endPoint x: 643, endPoint y: 262, distance: 208.8
click at [579, 265] on div "Please provide names and contact details for each of the participants below. No…" at bounding box center [591, 169] width 629 height 321
type input "D5DT7TGGVN"
click at [648, 372] on div "Please provide names and contact details for each of the participants below. No…" at bounding box center [592, 56] width 1023 height 650
click at [871, 425] on span "NEXT" at bounding box center [876, 410] width 33 height 42
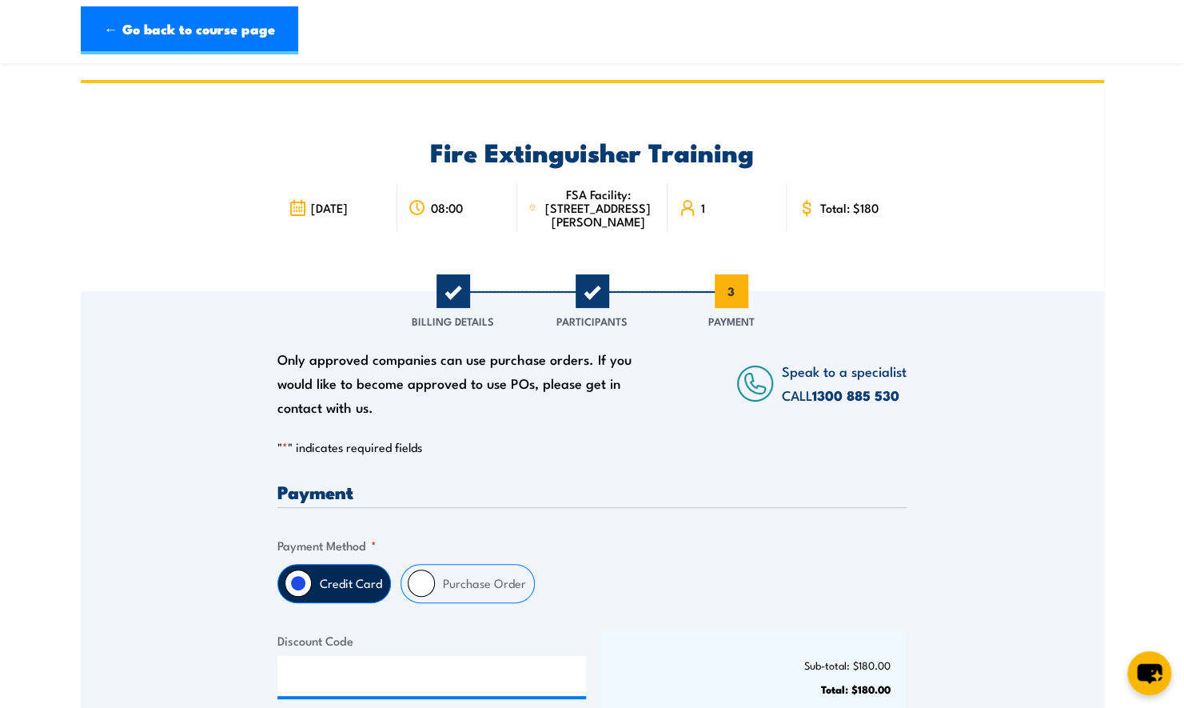
scroll to position [400, 0]
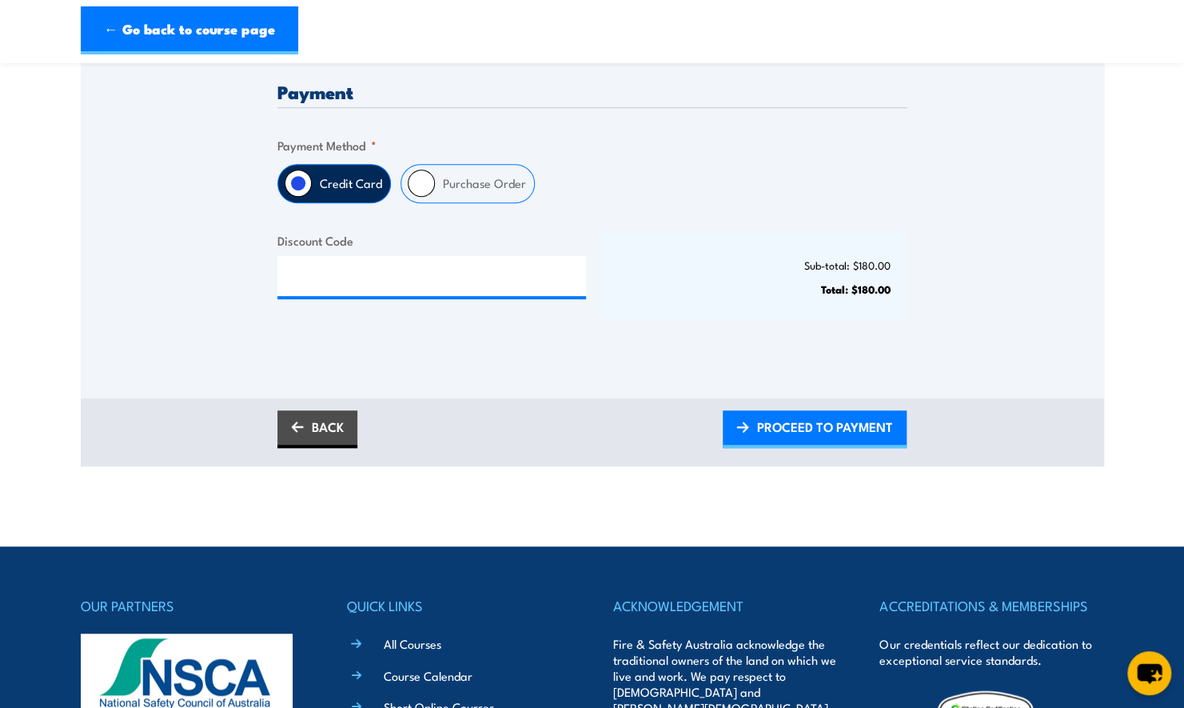
click at [418, 182] on input "Purchase Order" at bounding box center [421, 183] width 27 height 27
radio input "true"
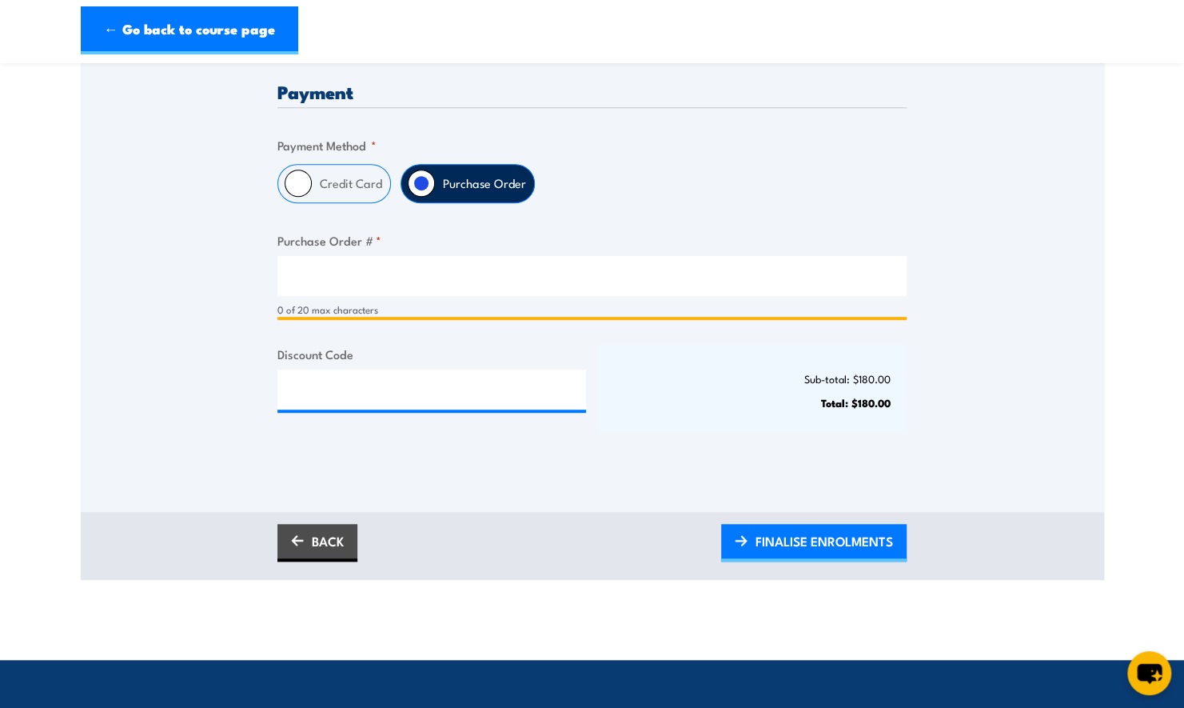
click at [356, 273] on input "Purchase Order # *" at bounding box center [591, 276] width 629 height 40
type input "y"
type input "YaasinMelendez"
drag, startPoint x: 555, startPoint y: 493, endPoint x: 959, endPoint y: 571, distance: 412.1
click at [558, 490] on div "Only approved companies can use purchase orders. If you would like to become ap…" at bounding box center [592, 201] width 1023 height 620
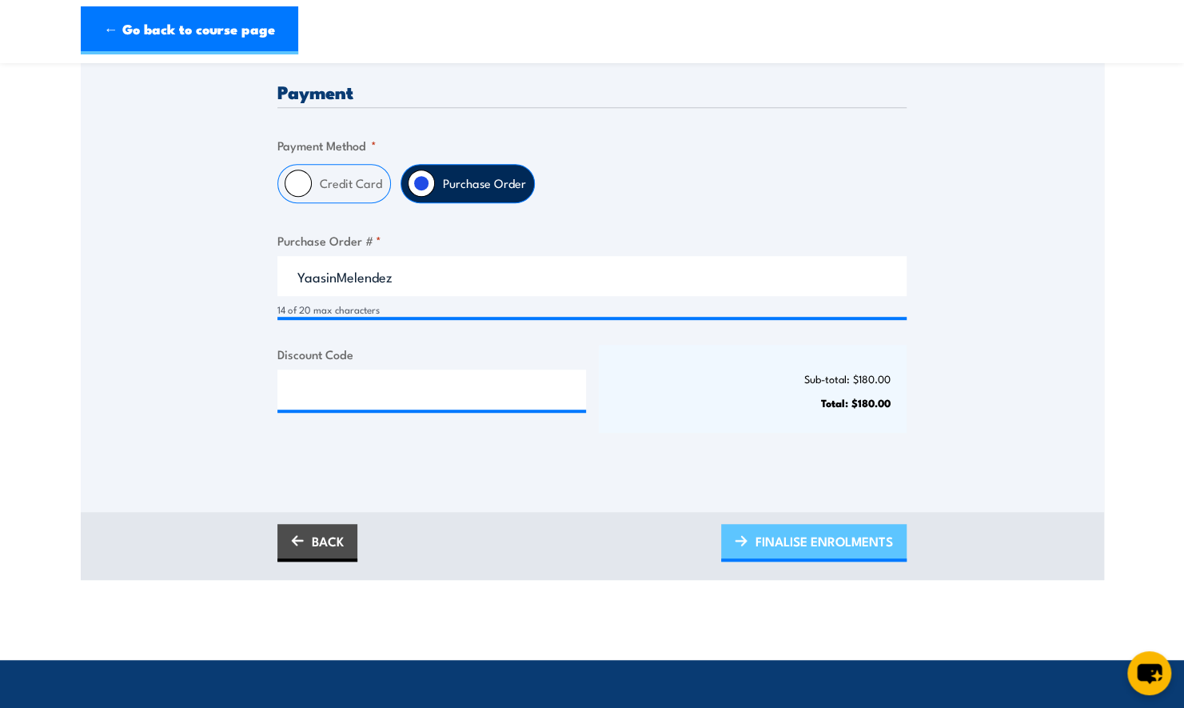
click at [820, 553] on span "FINALISE ENROLMENTS" at bounding box center [825, 541] width 138 height 42
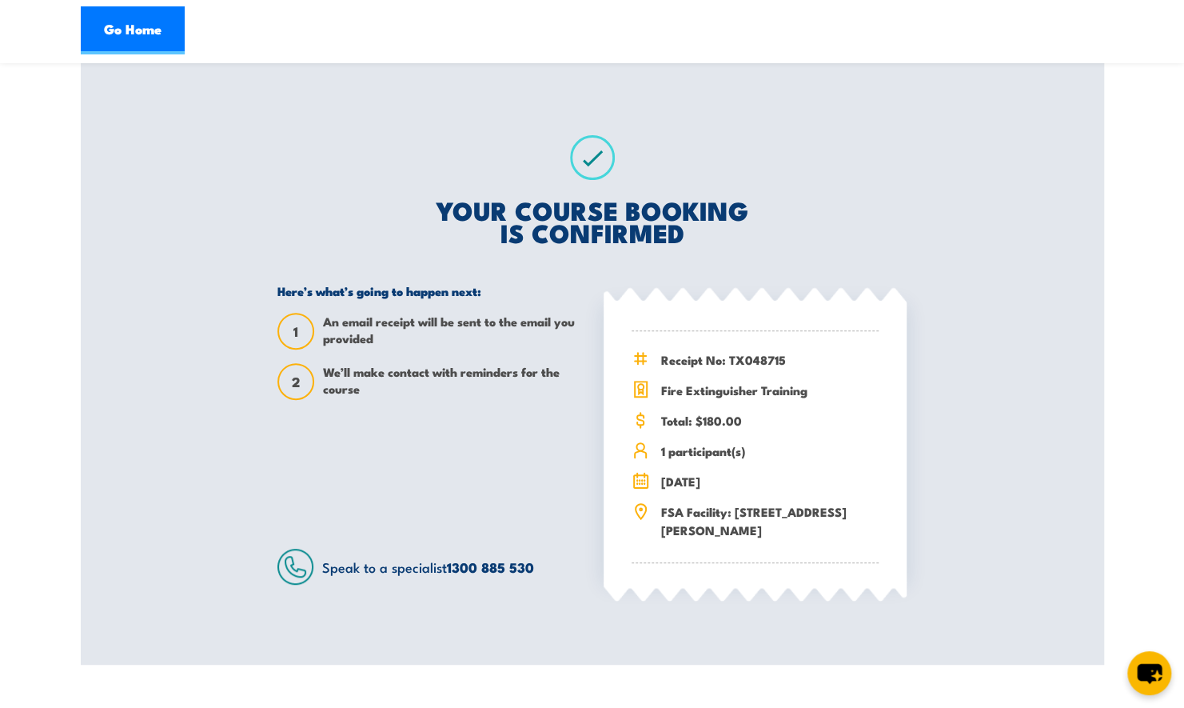
scroll to position [400, 0]
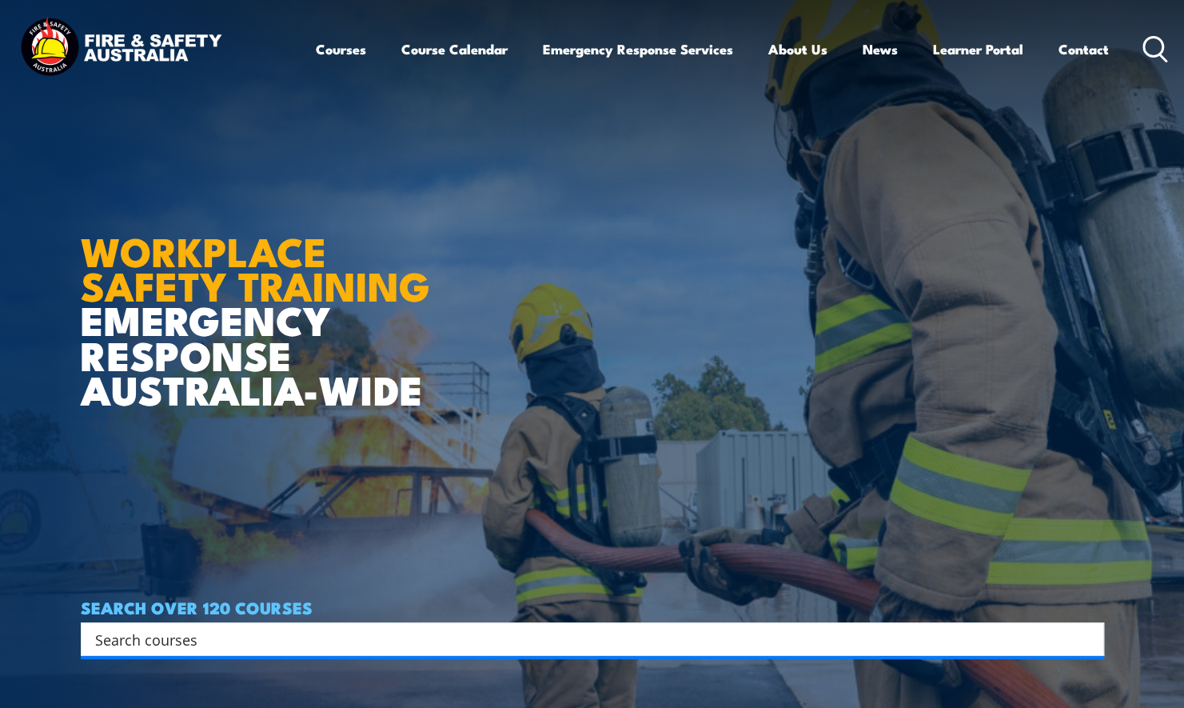
click at [297, 643] on input "Search input" at bounding box center [582, 639] width 974 height 24
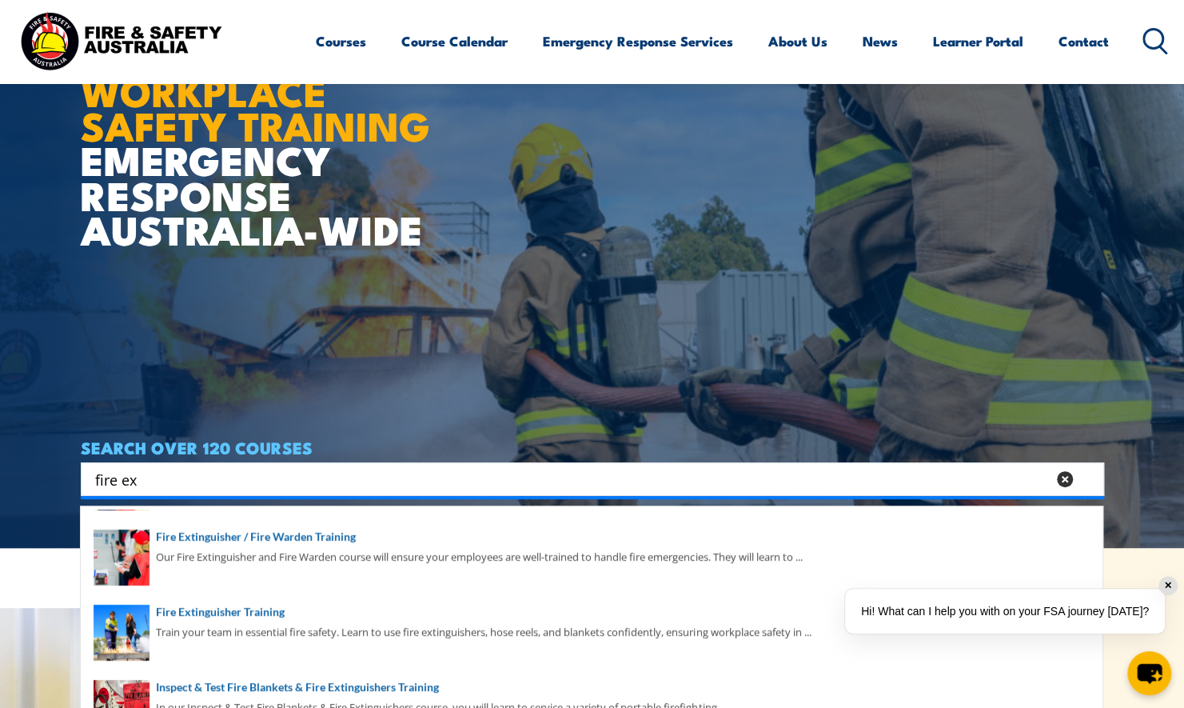
scroll to position [66, 0]
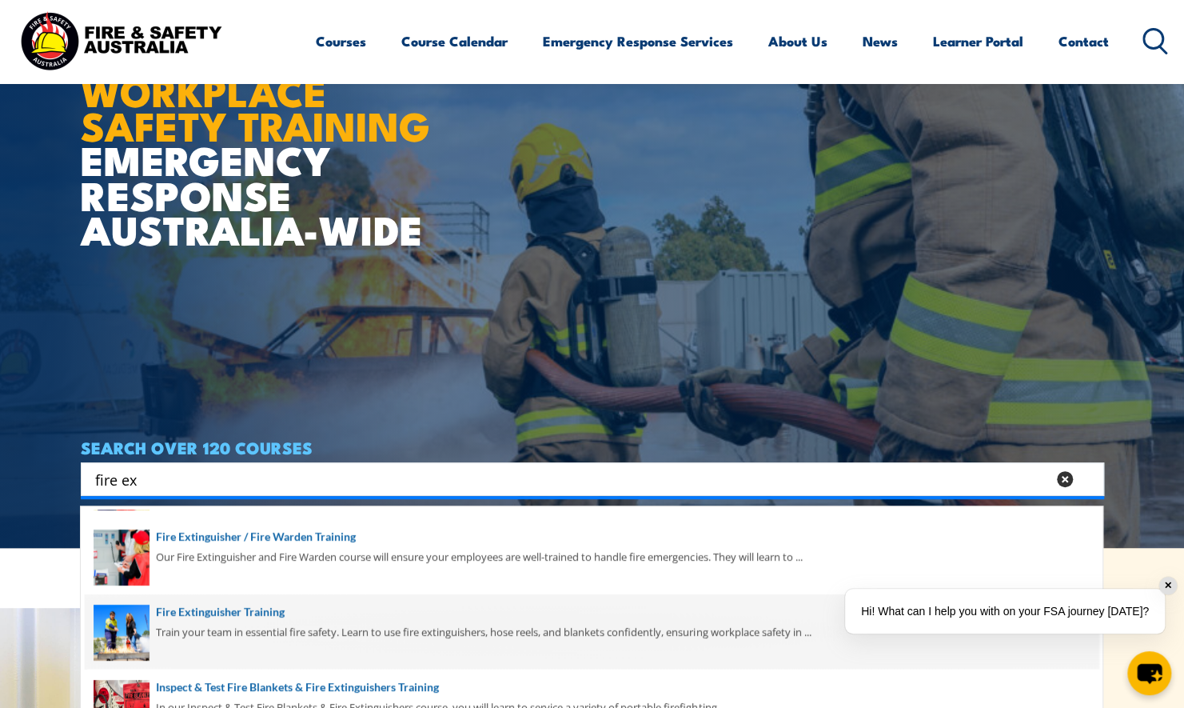
type input "fire ex"
click at [215, 608] on span at bounding box center [592, 631] width 1014 height 75
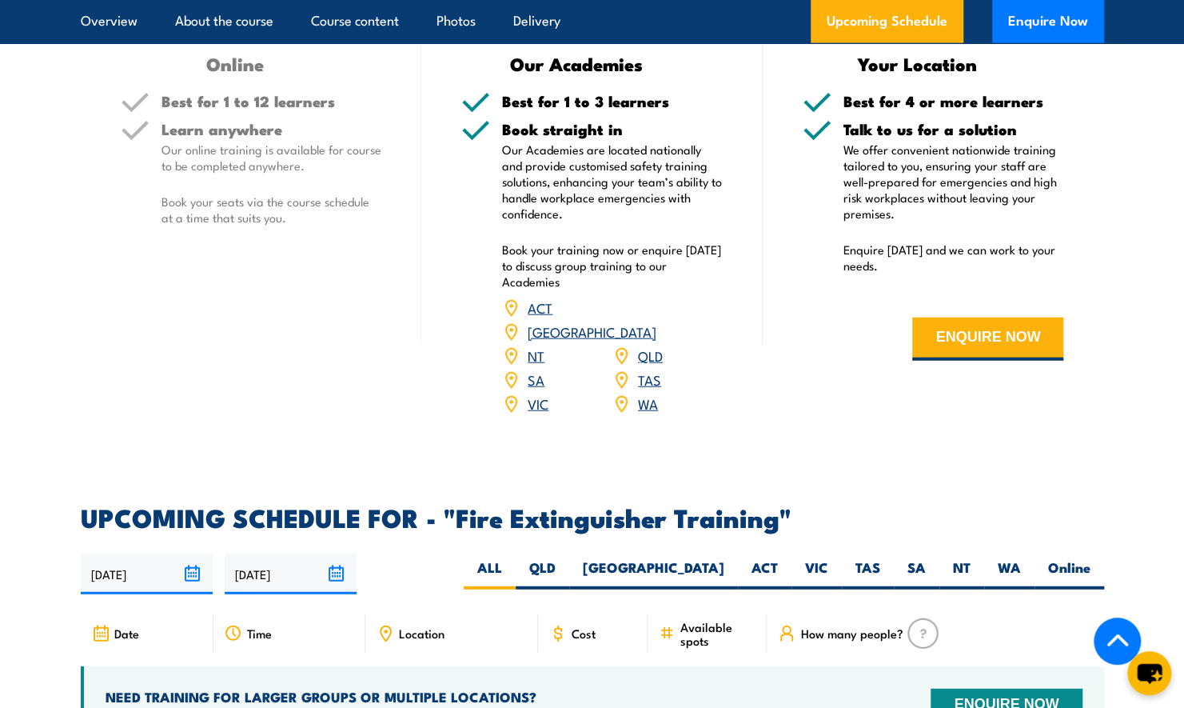
scroll to position [2639, 0]
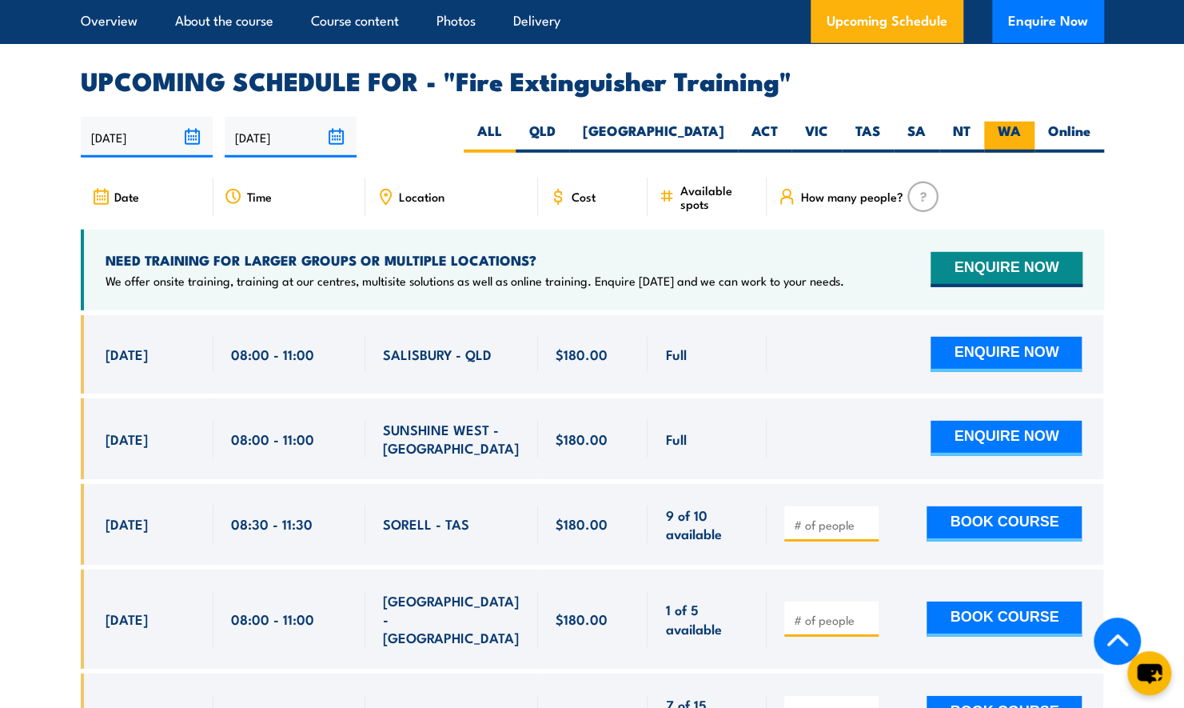
click at [1010, 122] on label "WA" at bounding box center [1009, 137] width 50 height 31
click at [1021, 122] on input "WA" at bounding box center [1026, 127] width 10 height 10
radio input "true"
